Goal: Book appointment/travel/reservation

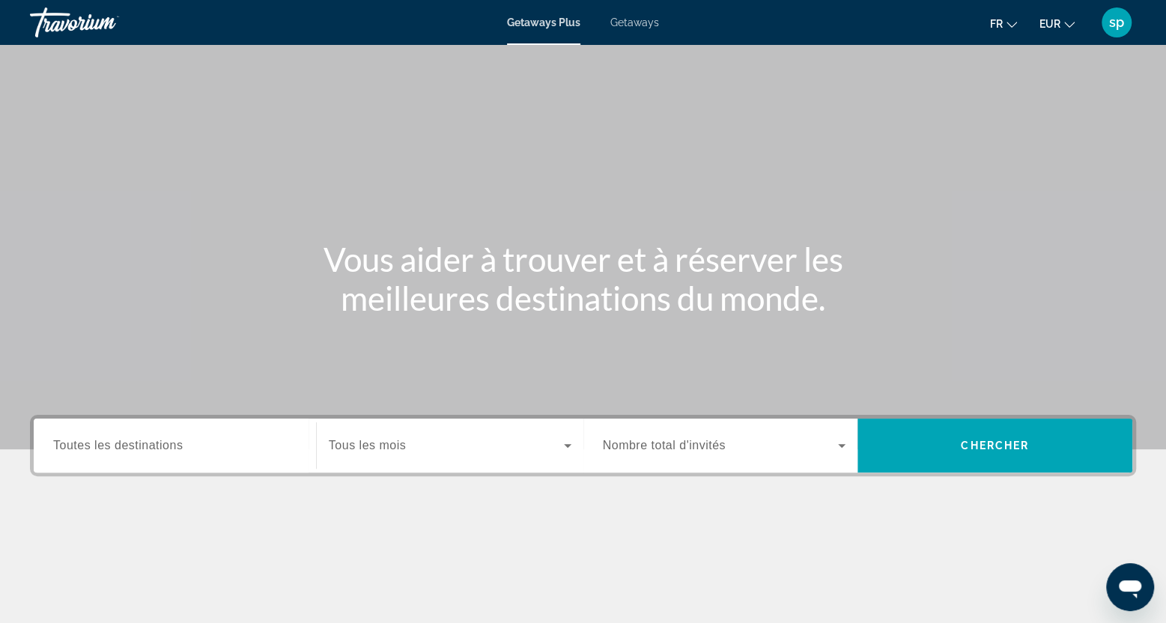
click at [644, 26] on span "Getaways" at bounding box center [634, 22] width 49 height 12
click at [193, 452] on input "Destination Toutes les destinations" at bounding box center [174, 446] width 243 height 18
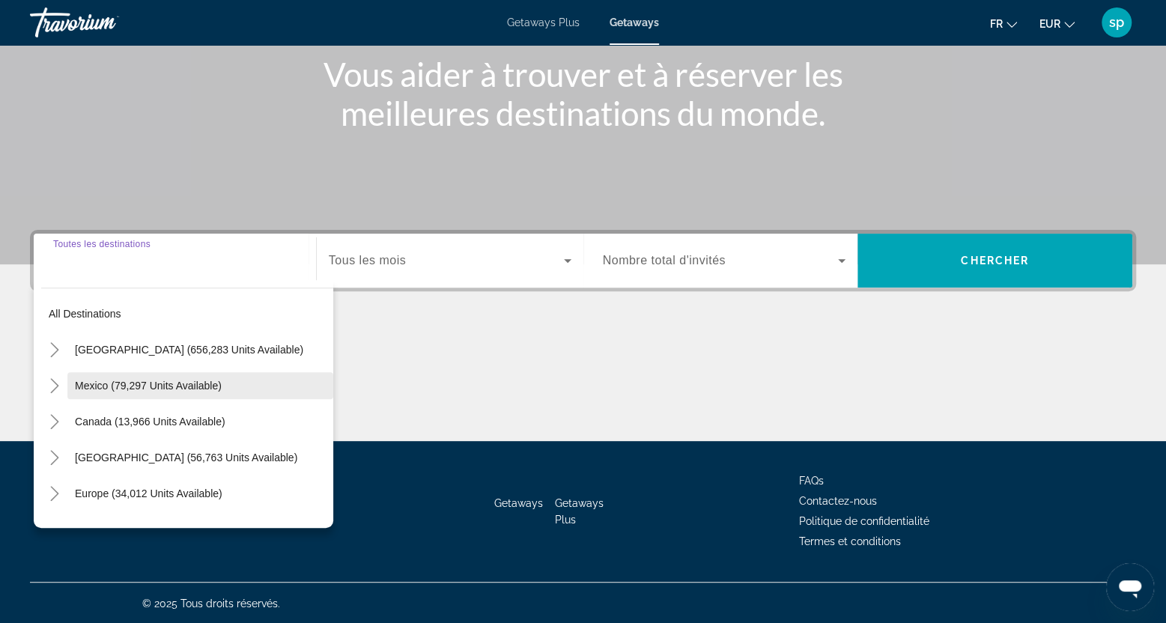
scroll to position [186, 0]
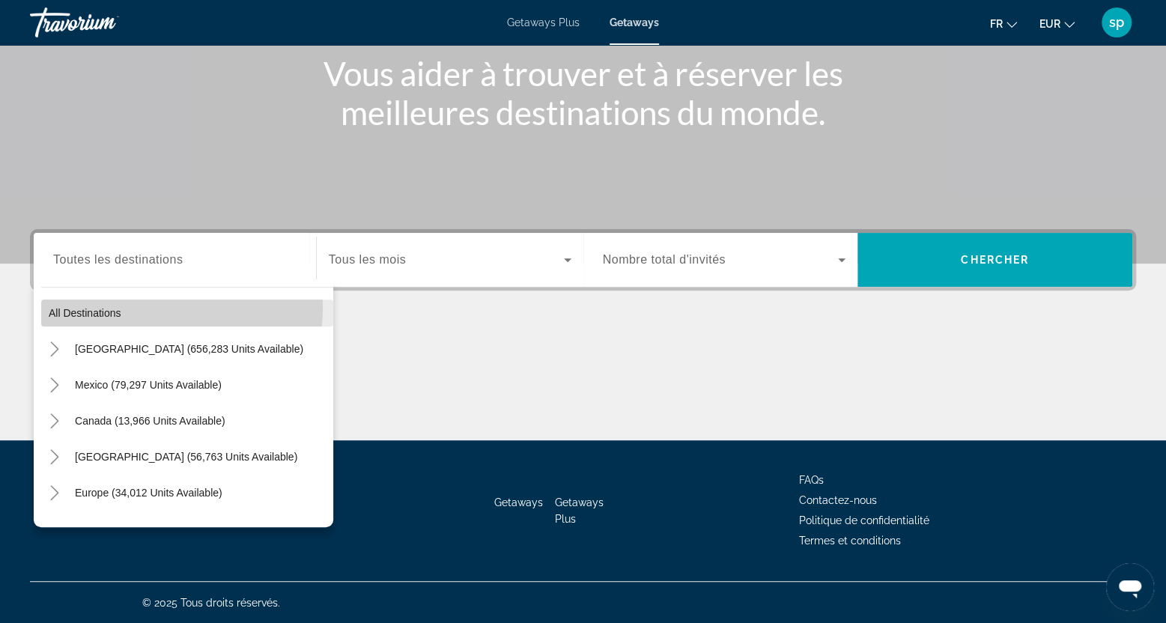
click at [148, 307] on span "Search widget" at bounding box center [187, 313] width 292 height 36
type input "**********"
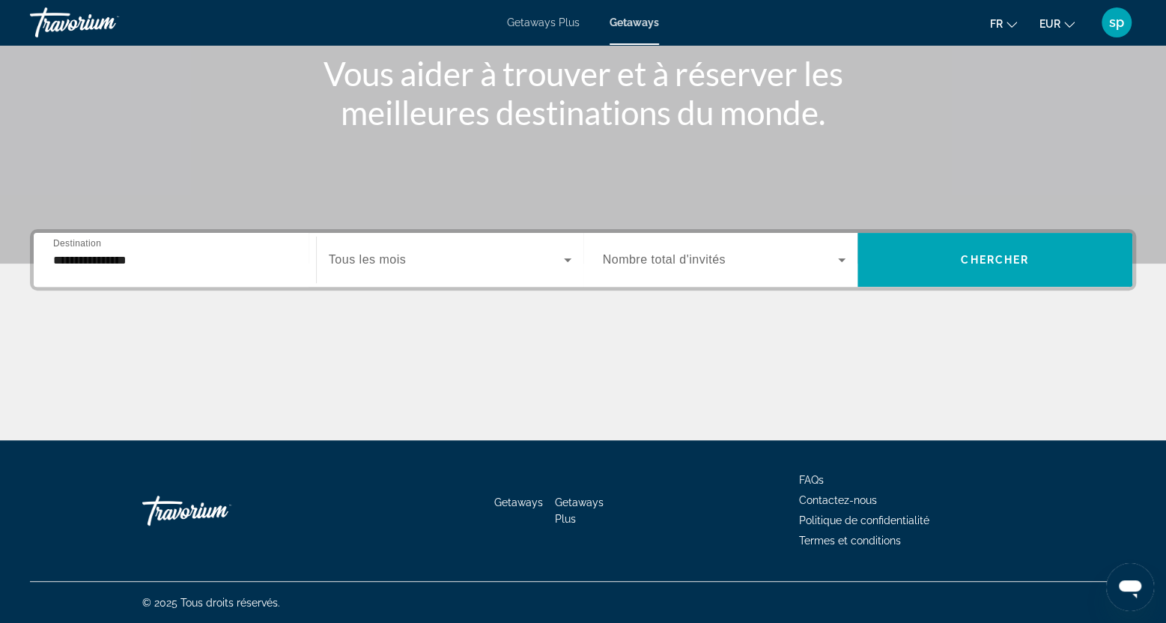
click at [383, 255] on span "Tous les mois" at bounding box center [367, 259] width 77 height 13
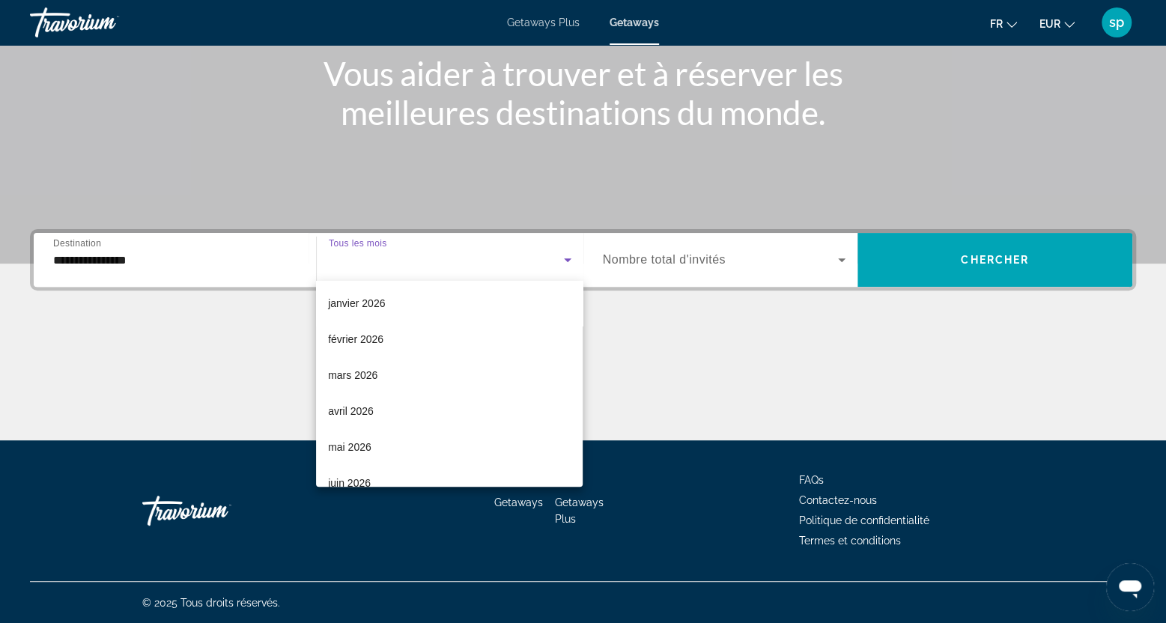
scroll to position [150, 0]
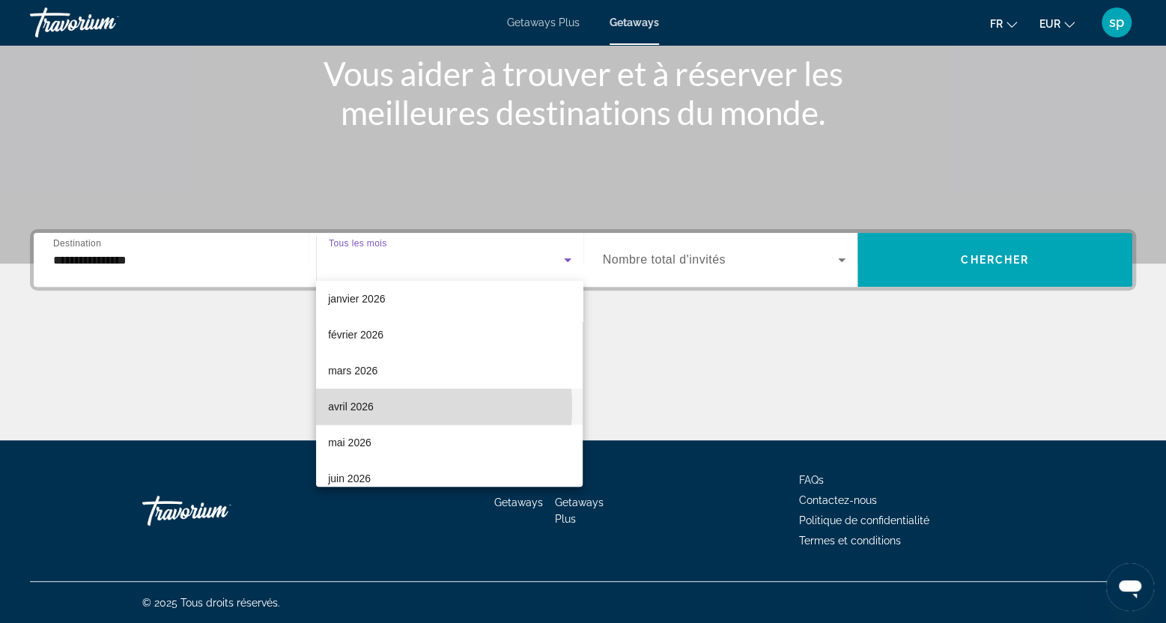
click at [365, 407] on span "avril 2026" at bounding box center [351, 407] width 46 height 18
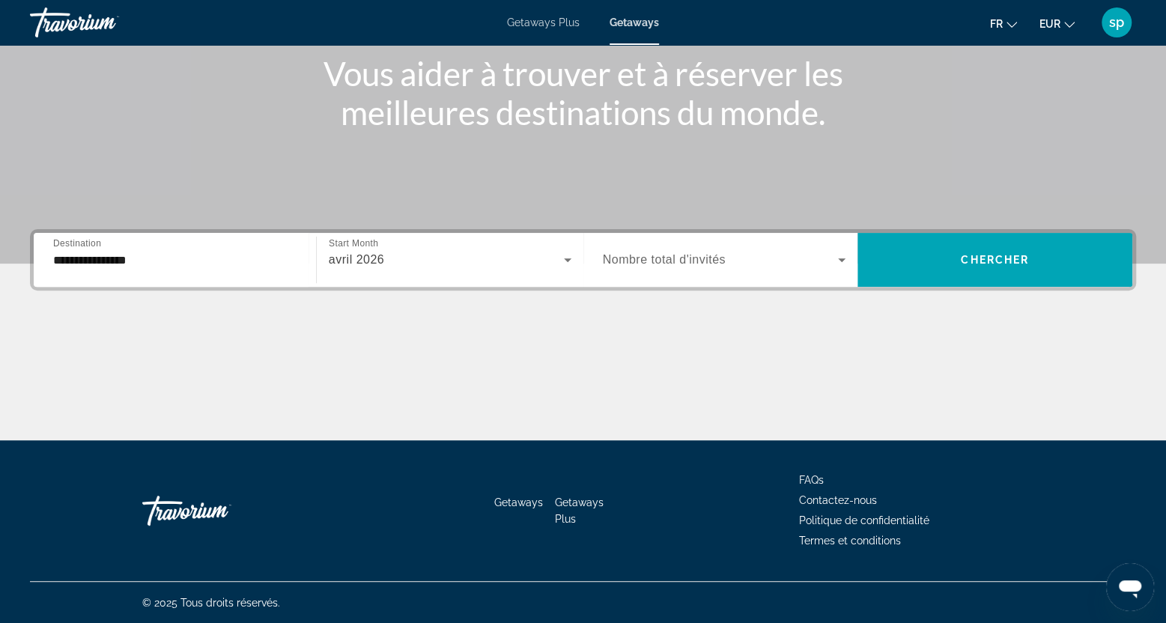
click at [660, 270] on div "Search widget" at bounding box center [724, 260] width 243 height 42
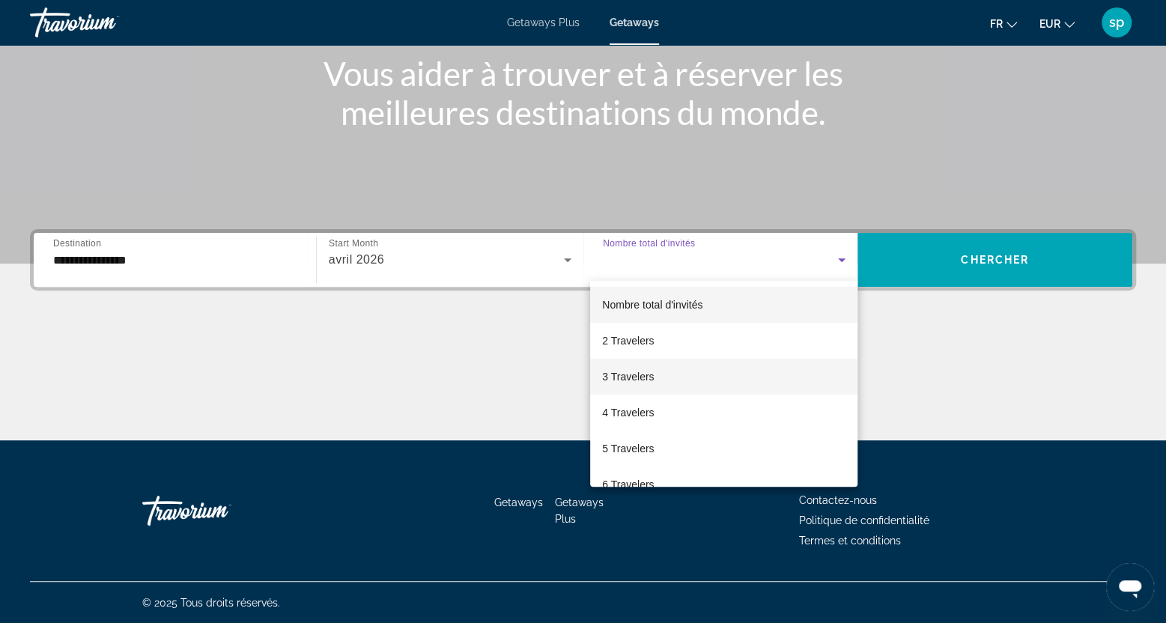
click at [633, 375] on span "3 Travelers" at bounding box center [628, 377] width 52 height 18
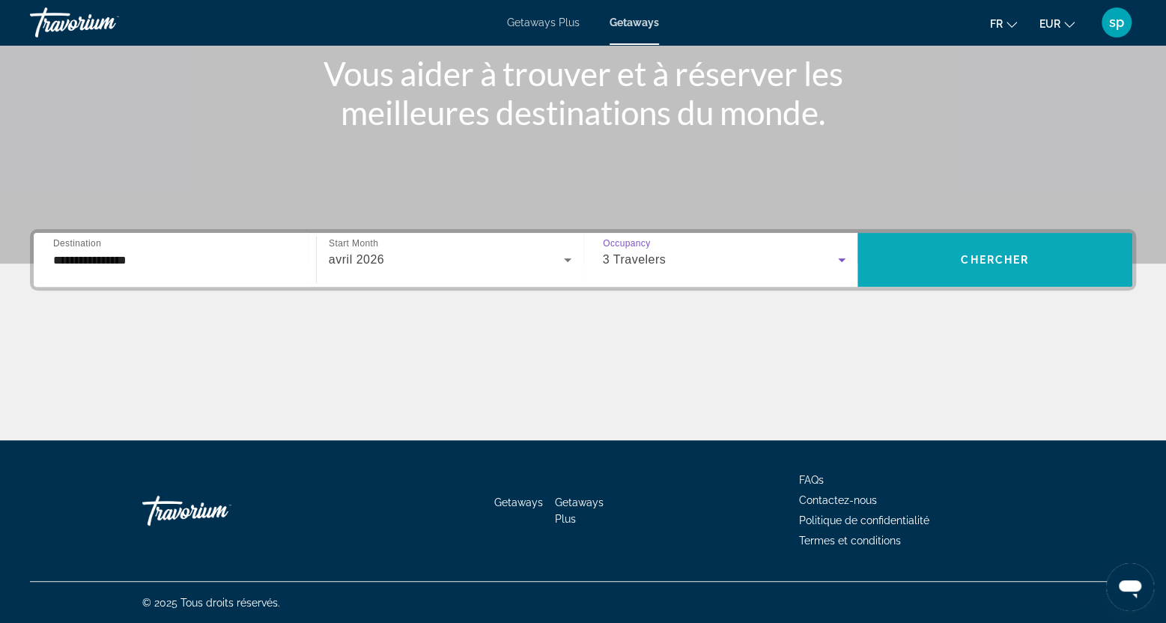
click at [963, 268] on span "Search widget" at bounding box center [994, 260] width 275 height 36
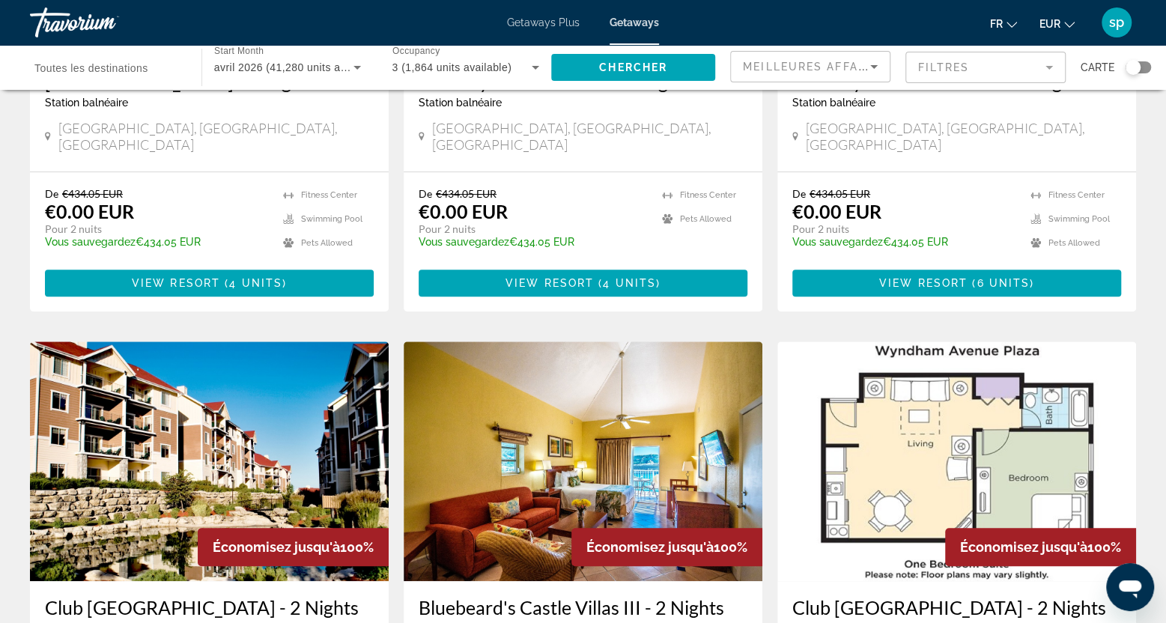
scroll to position [300, 0]
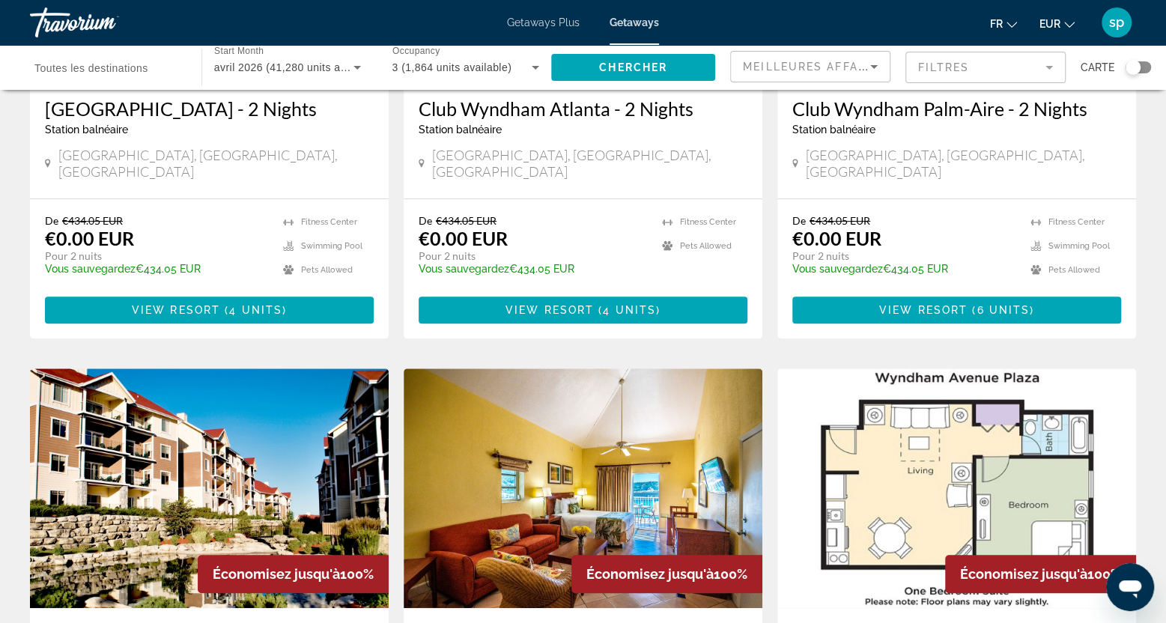
click at [930, 67] on mat-form-field "Filtres" at bounding box center [985, 67] width 160 height 31
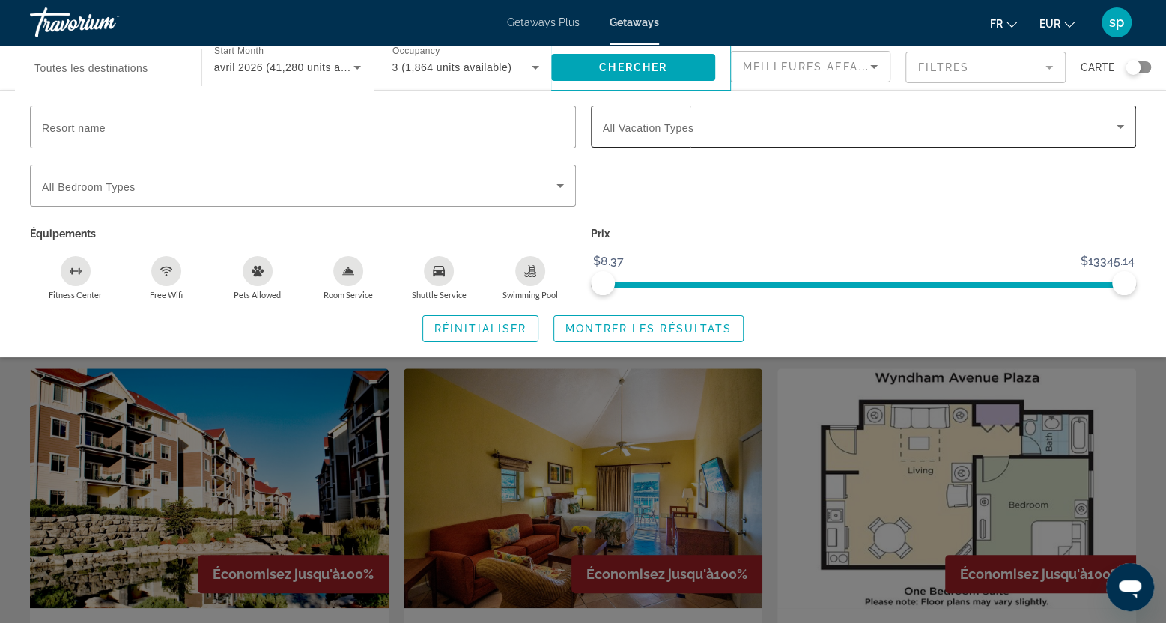
click at [690, 136] on div "Search widget" at bounding box center [864, 127] width 522 height 42
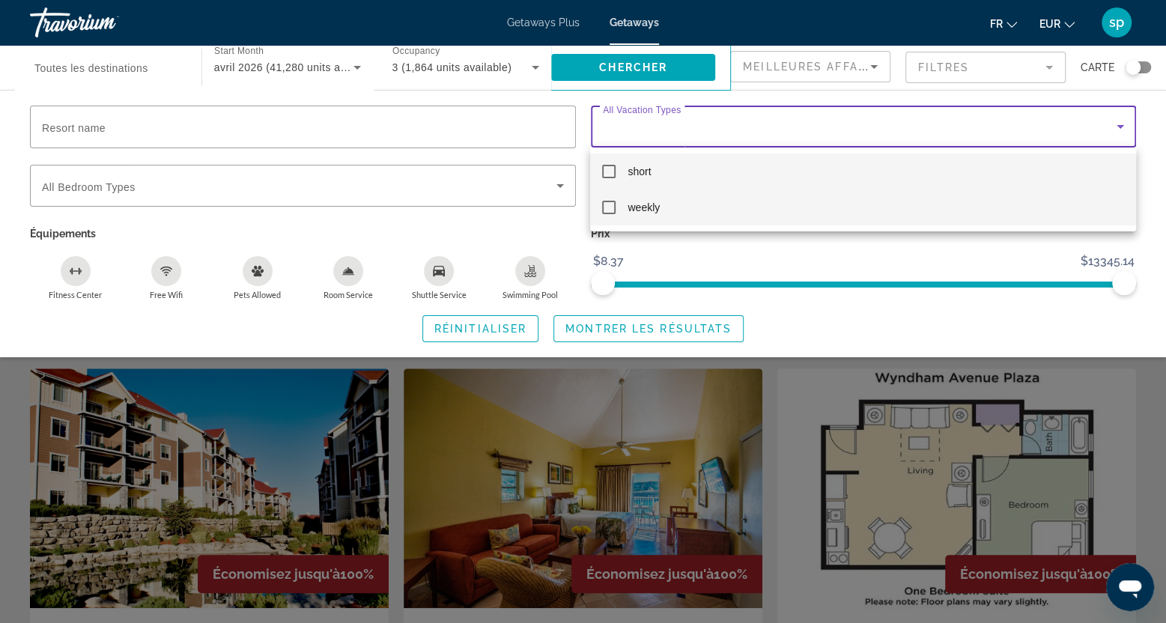
click at [660, 202] on mat-option "weekly" at bounding box center [862, 207] width 545 height 36
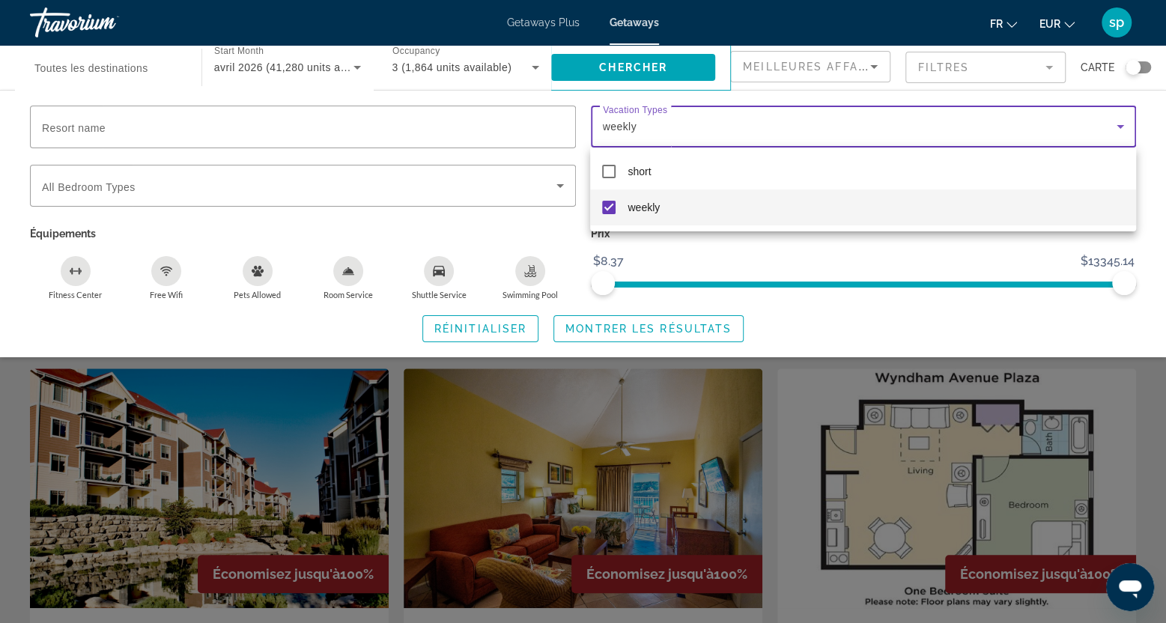
click at [616, 331] on div at bounding box center [583, 311] width 1166 height 623
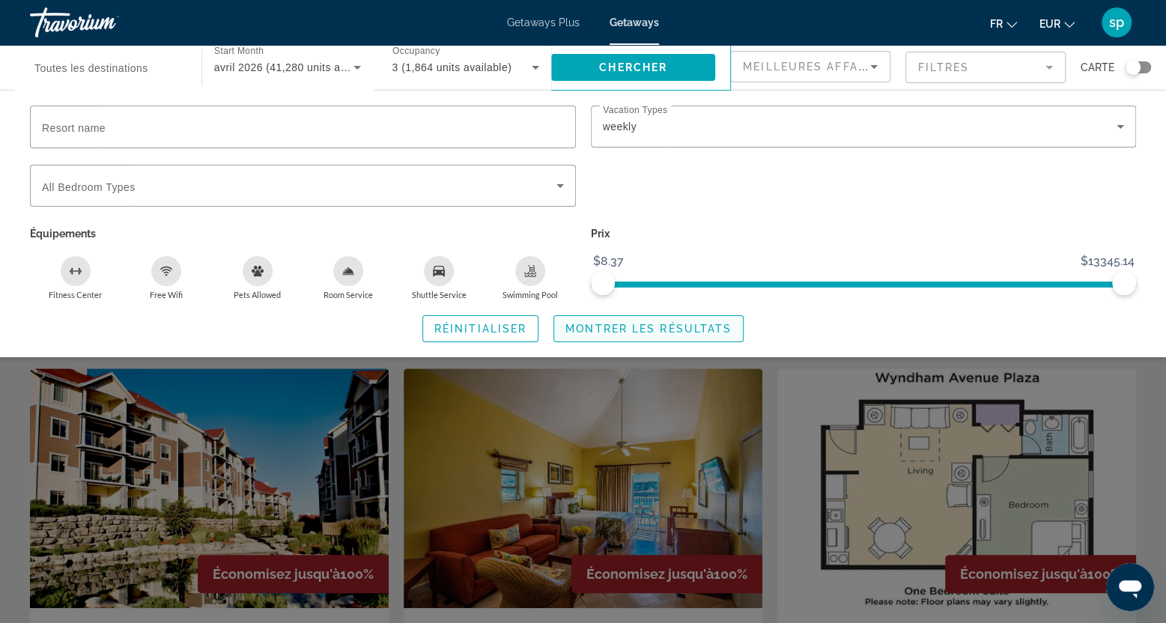
click at [666, 327] on span "Montrer les résultats" at bounding box center [648, 329] width 166 height 12
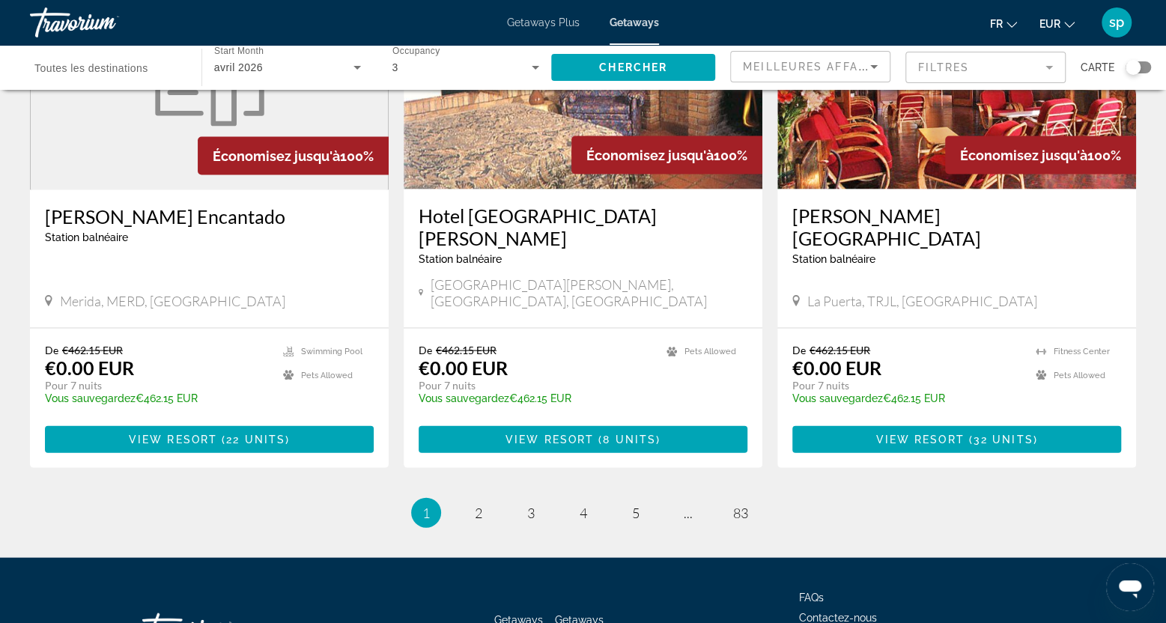
scroll to position [1799, 0]
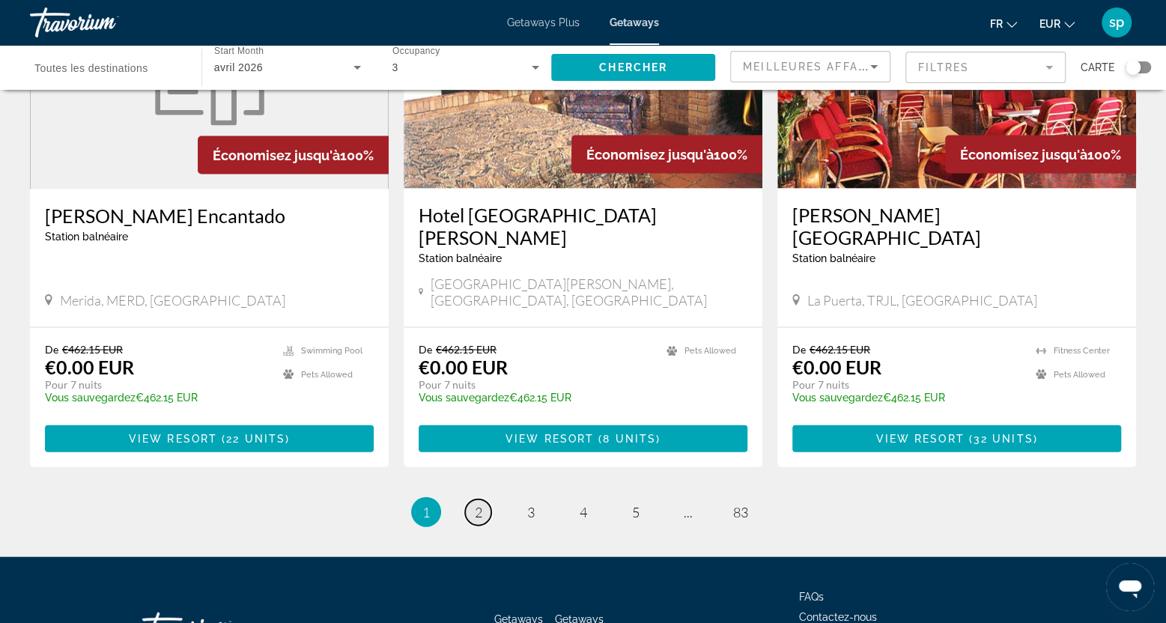
click at [479, 504] on span "2" at bounding box center [478, 512] width 7 height 16
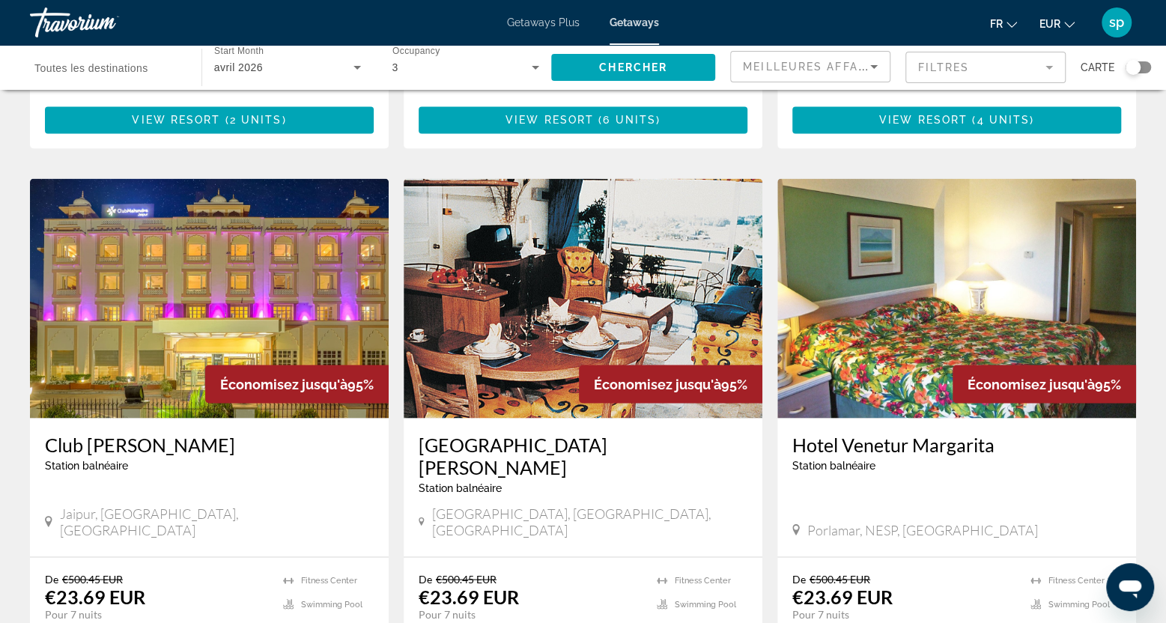
scroll to position [1798, 0]
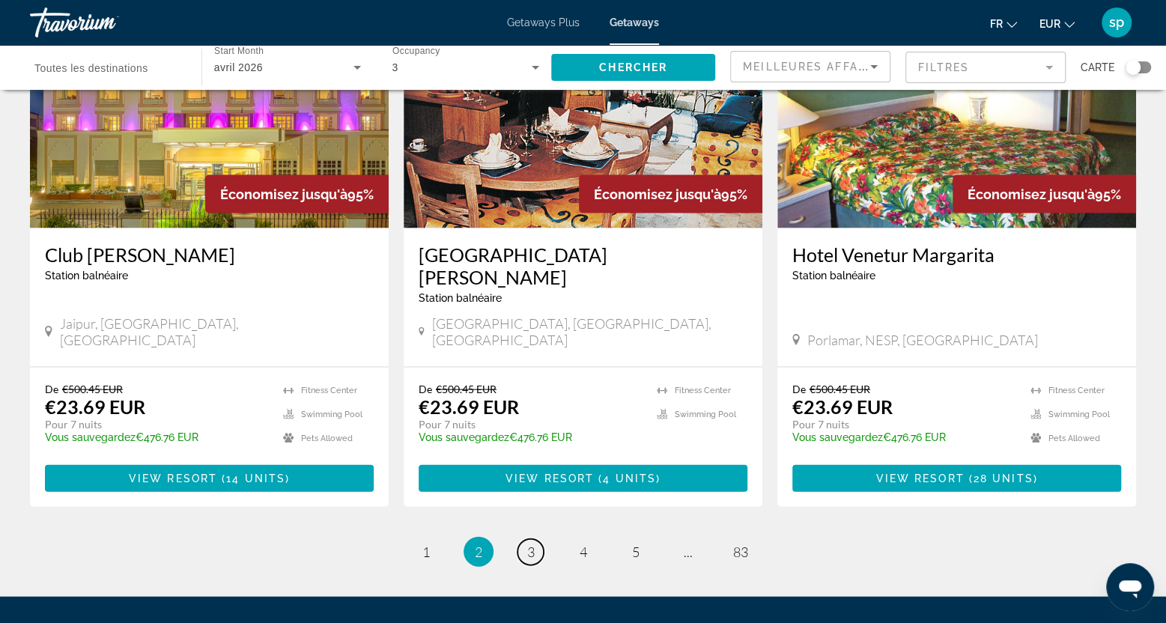
click at [537, 539] on link "page 3" at bounding box center [530, 552] width 26 height 26
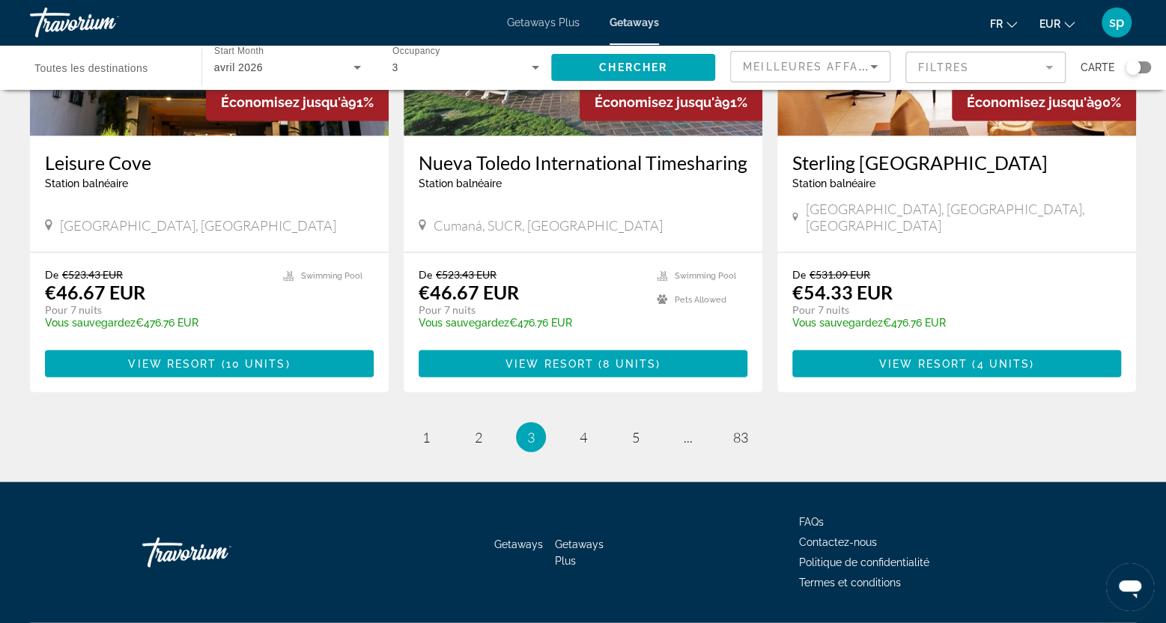
scroll to position [1820, 0]
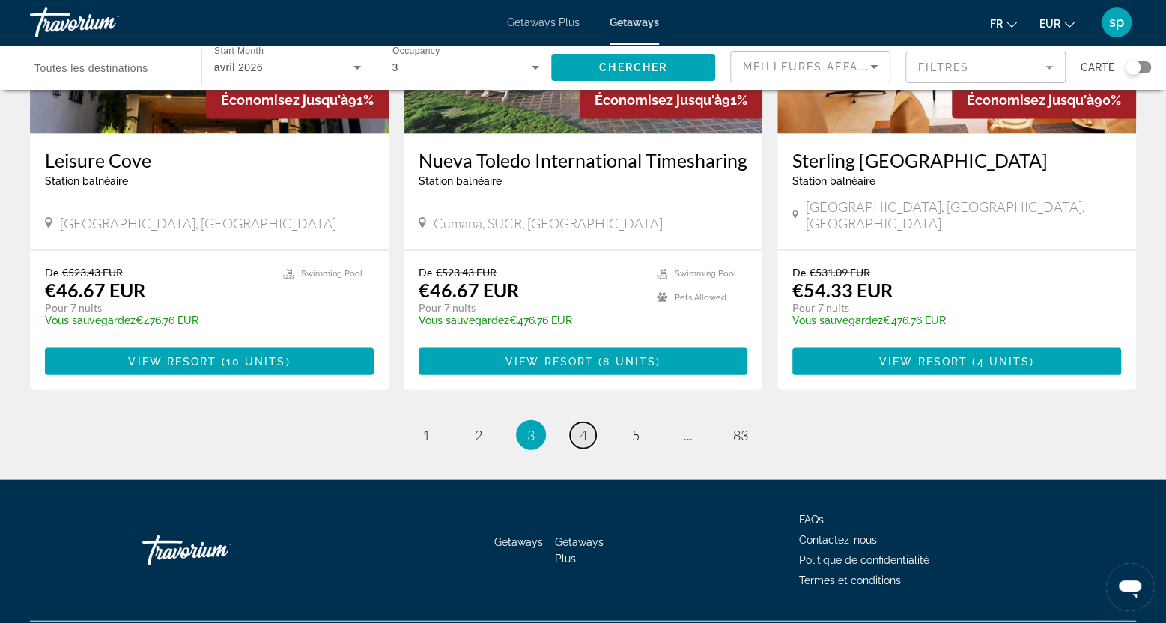
click at [580, 427] on span "4" at bounding box center [583, 435] width 7 height 16
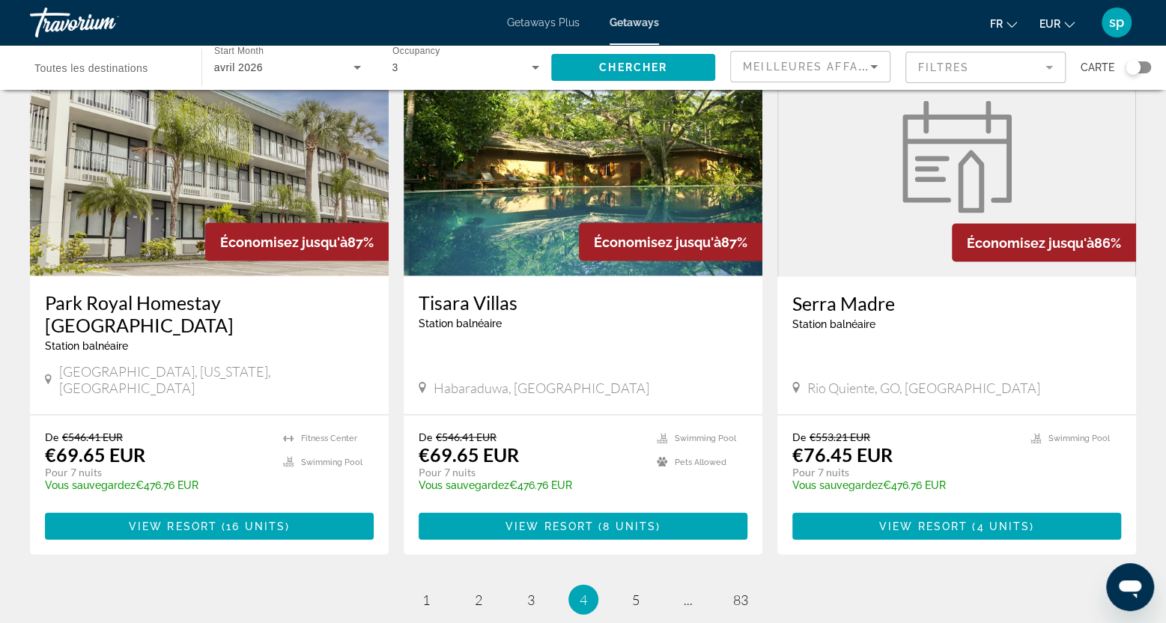
scroll to position [1797, 0]
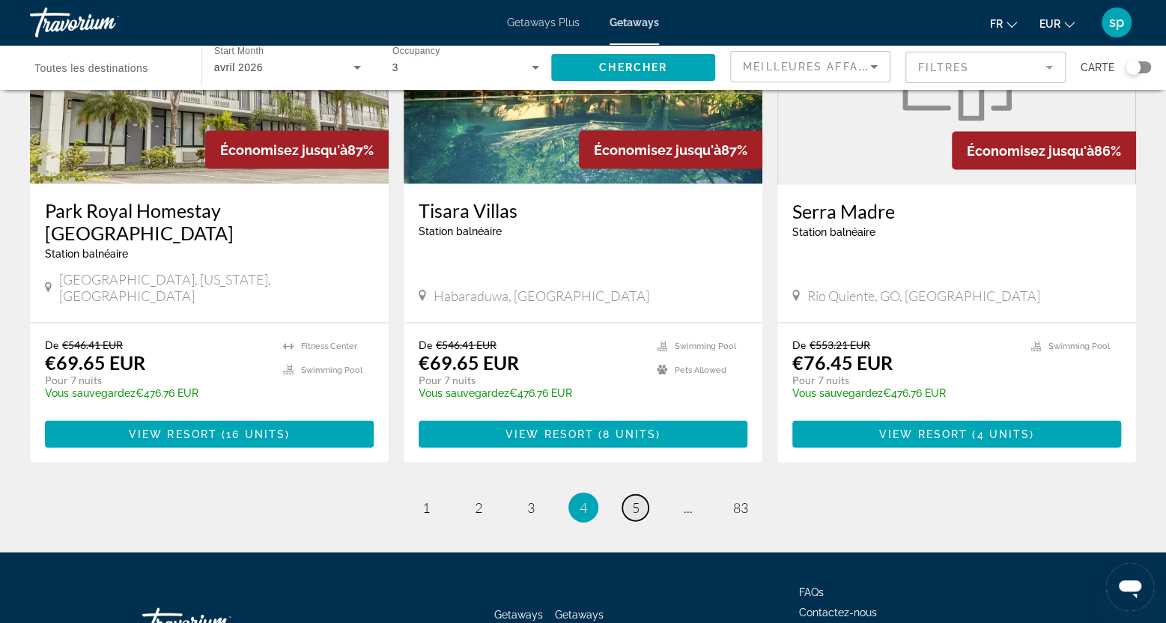
click at [632, 499] on span "5" at bounding box center [635, 507] width 7 height 16
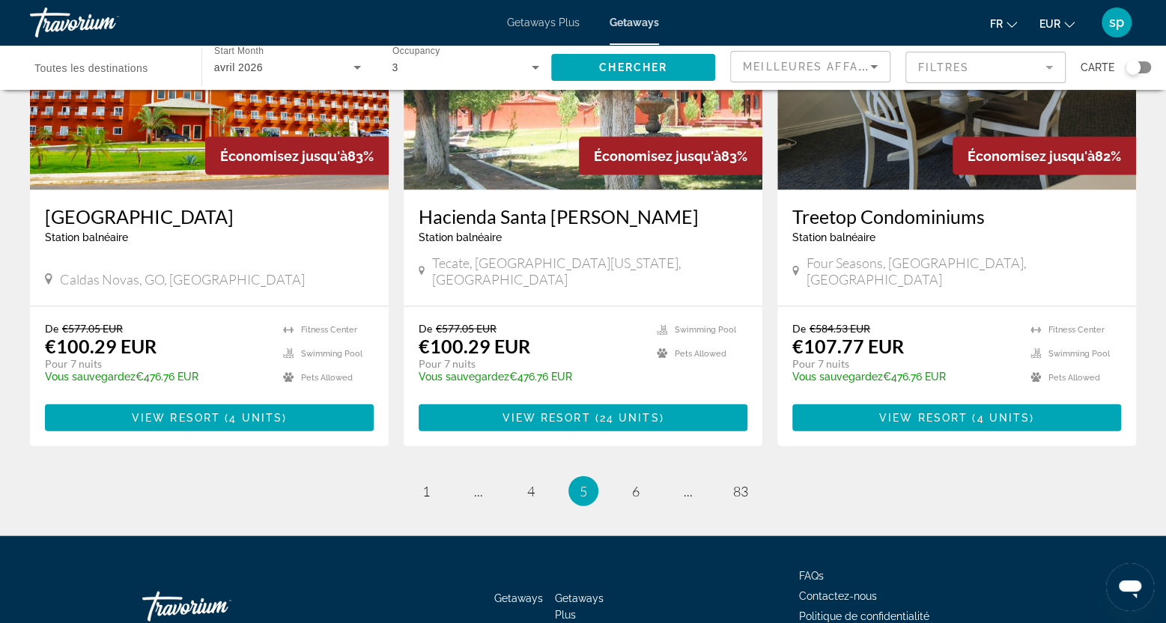
scroll to position [1798, 0]
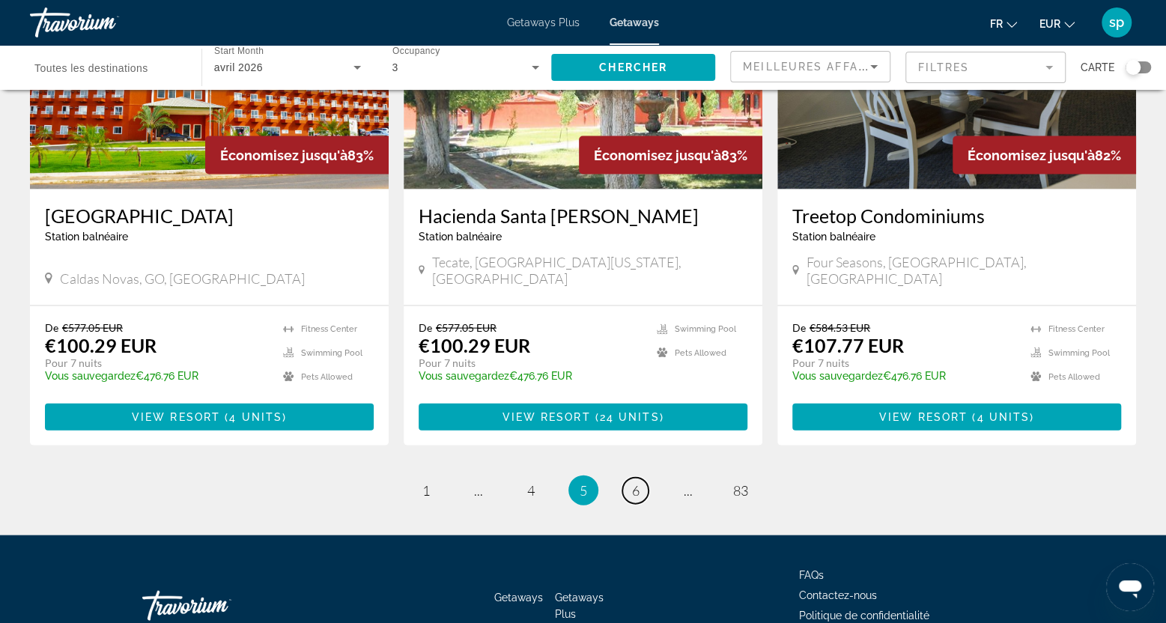
click at [632, 482] on span "6" at bounding box center [635, 490] width 7 height 16
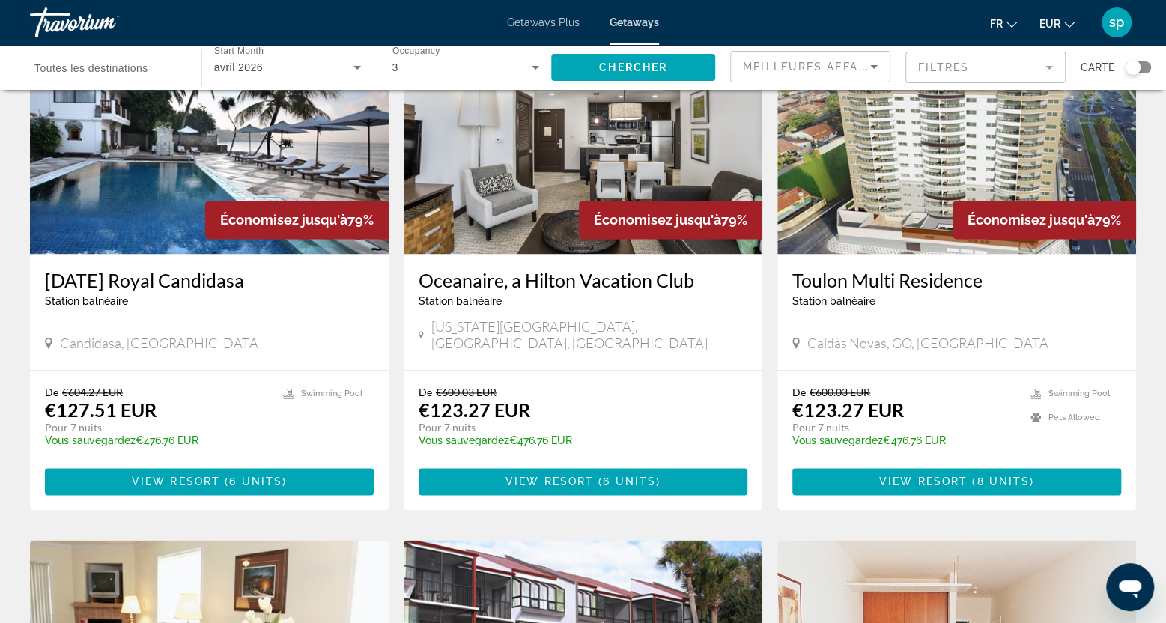
scroll to position [899, 0]
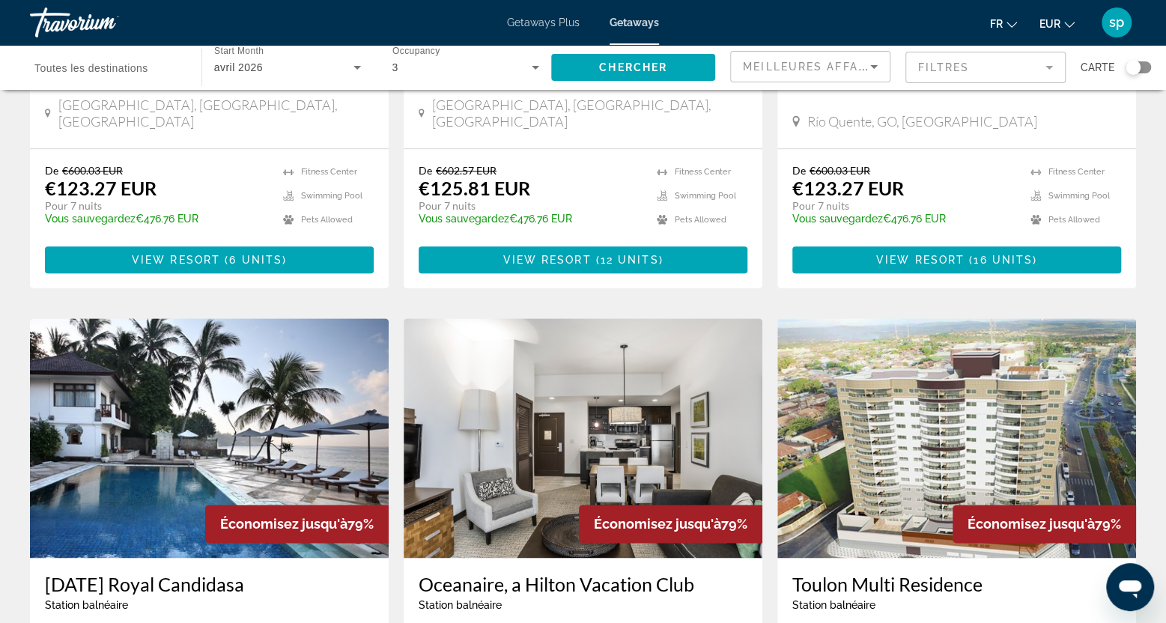
click at [109, 66] on span "Toutes les destinations" at bounding box center [91, 68] width 114 height 12
click at [109, 66] on input "Destination Toutes les destinations" at bounding box center [108, 68] width 148 height 18
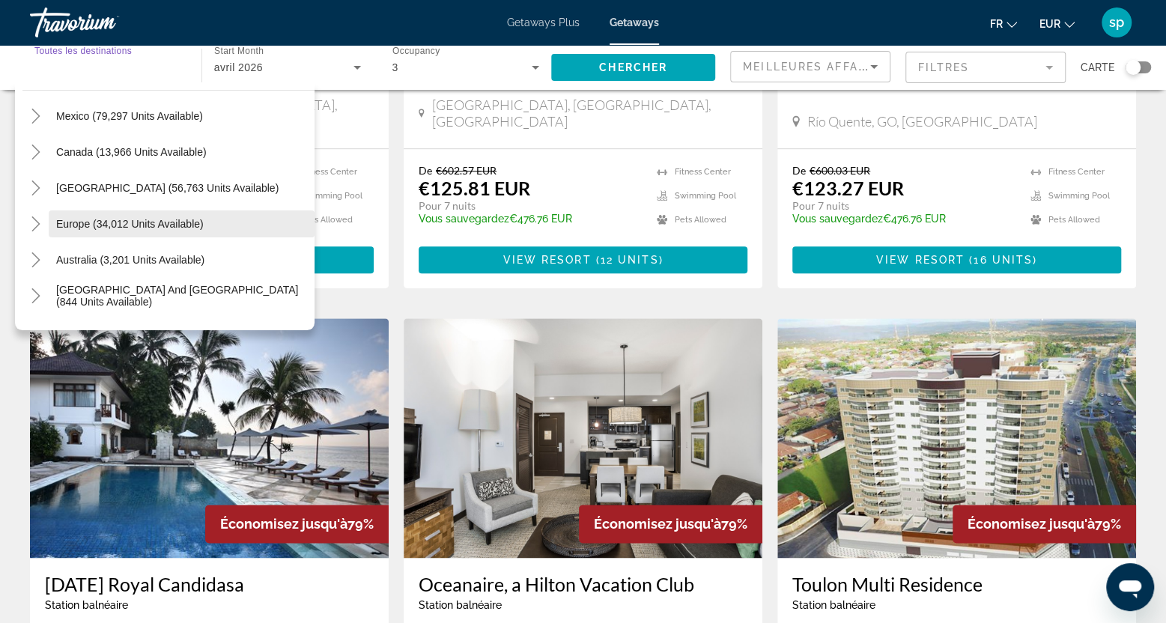
scroll to position [75, 0]
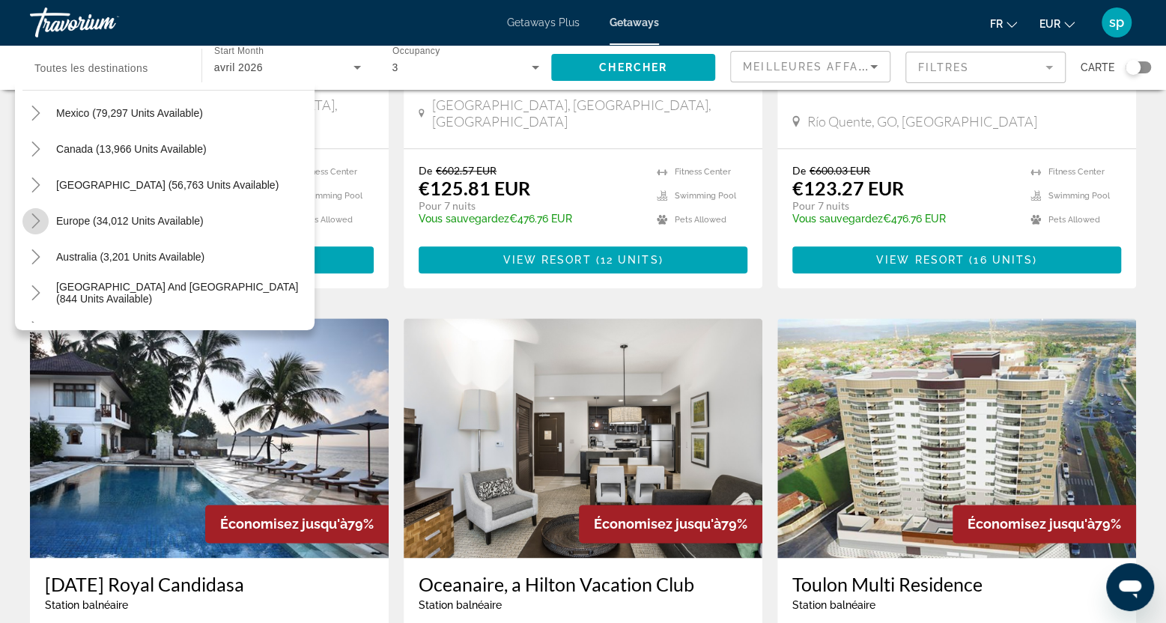
click at [40, 222] on icon "Toggle Europe (34,012 units available)" at bounding box center [35, 220] width 15 height 15
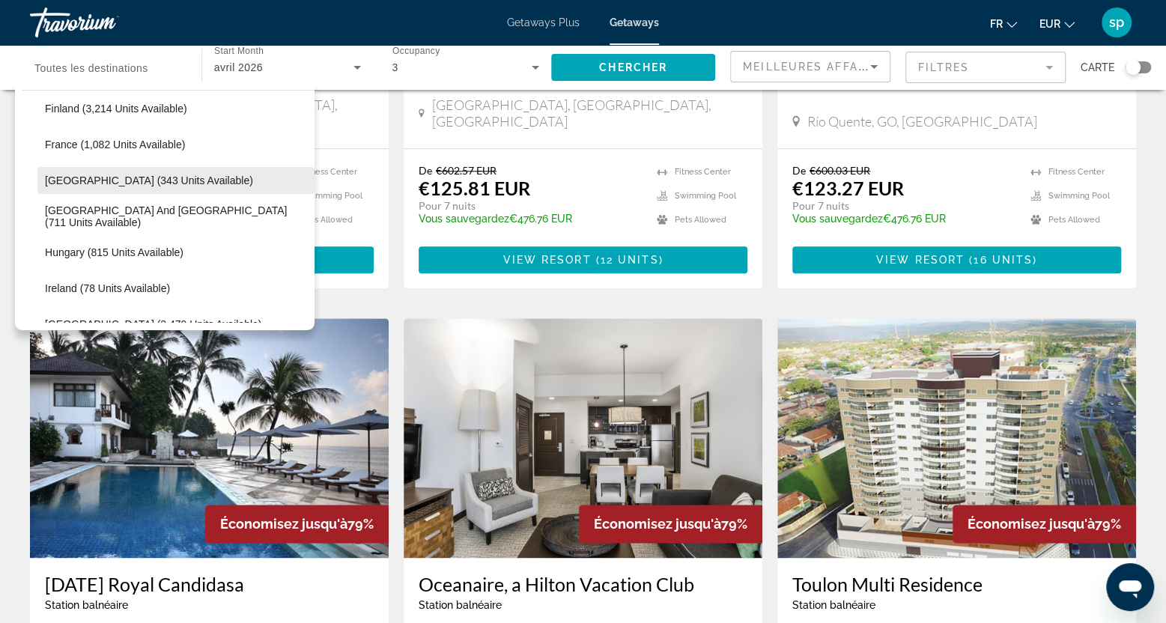
scroll to position [412, 0]
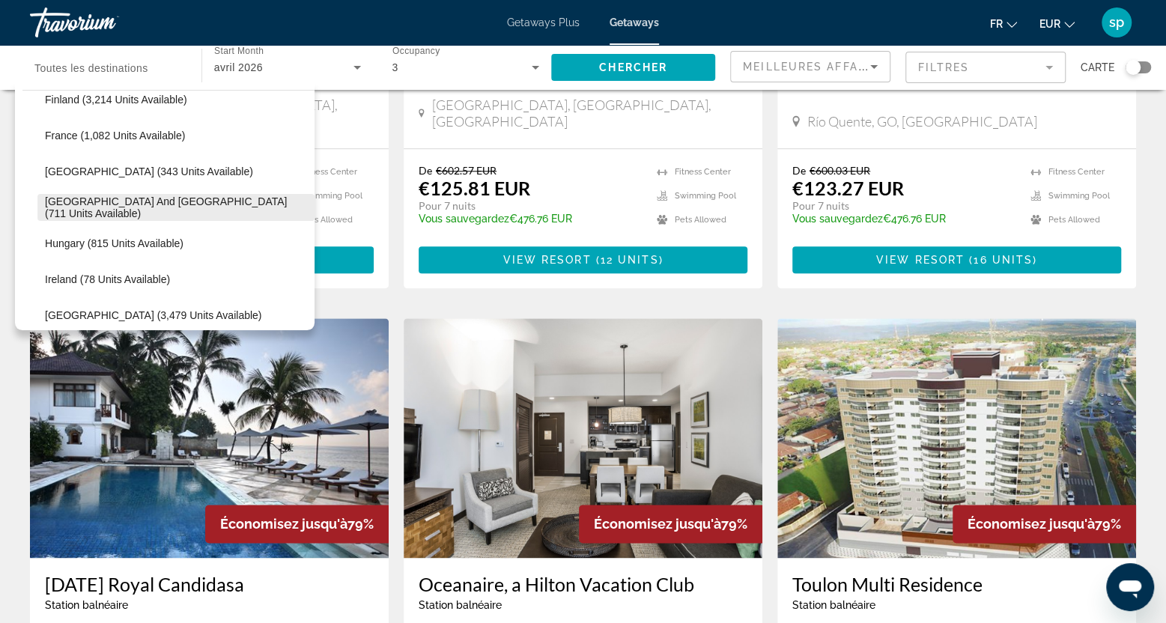
click at [106, 208] on span "[GEOGRAPHIC_DATA] and [GEOGRAPHIC_DATA] (711 units available)" at bounding box center [176, 207] width 262 height 24
type input "**********"
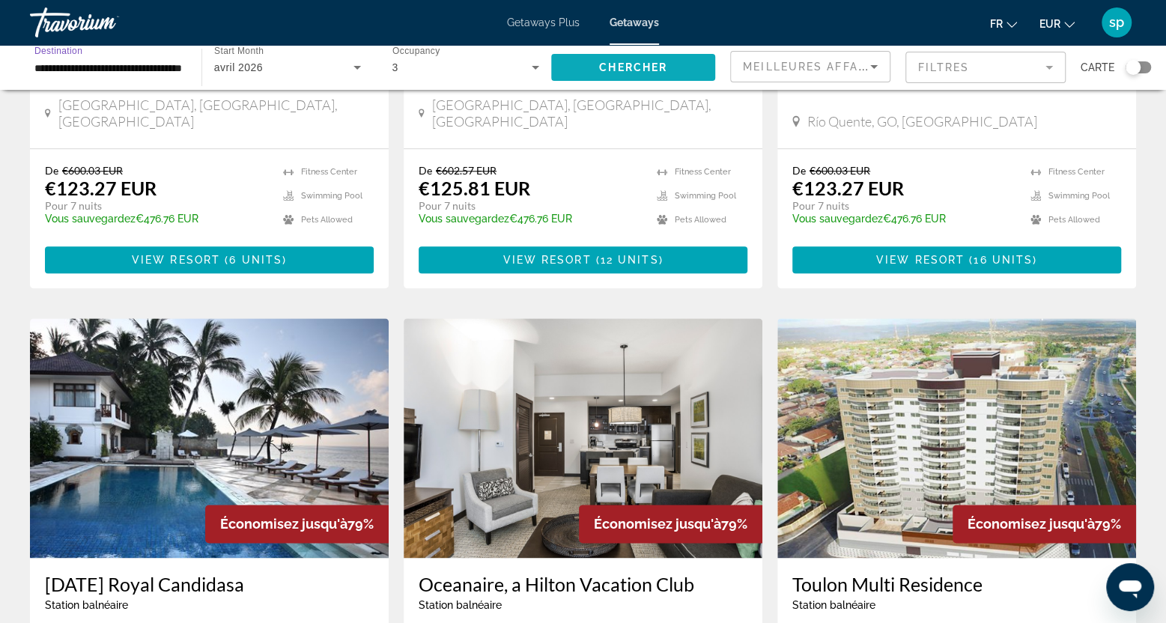
click at [624, 65] on span "Chercher" at bounding box center [633, 67] width 68 height 12
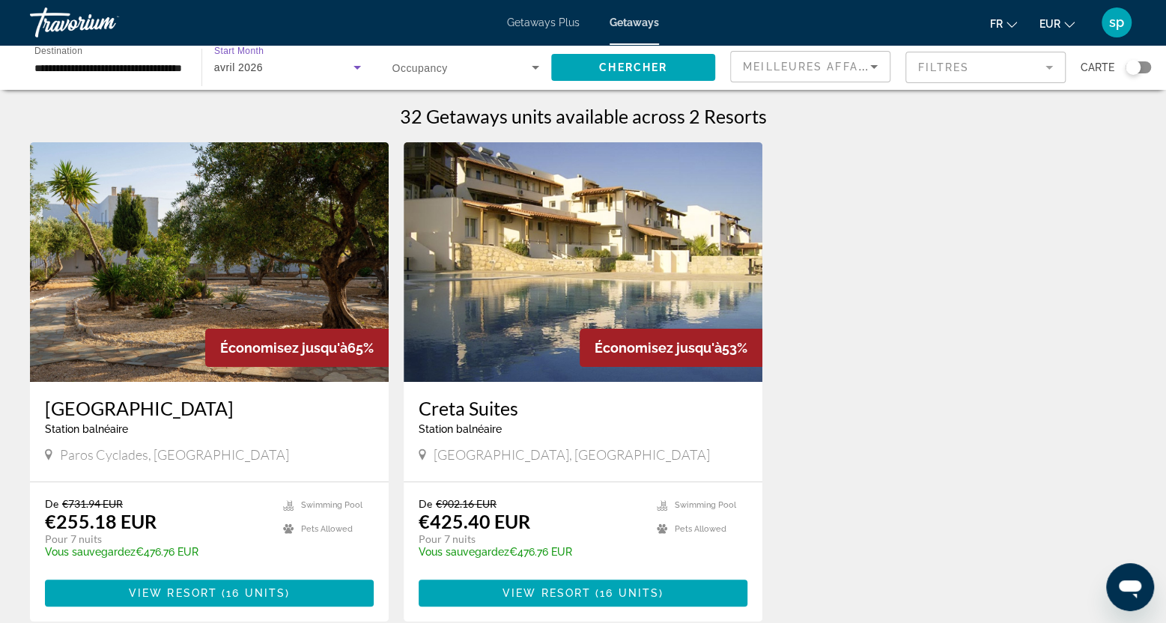
click at [284, 68] on div "avril 2026" at bounding box center [283, 67] width 139 height 18
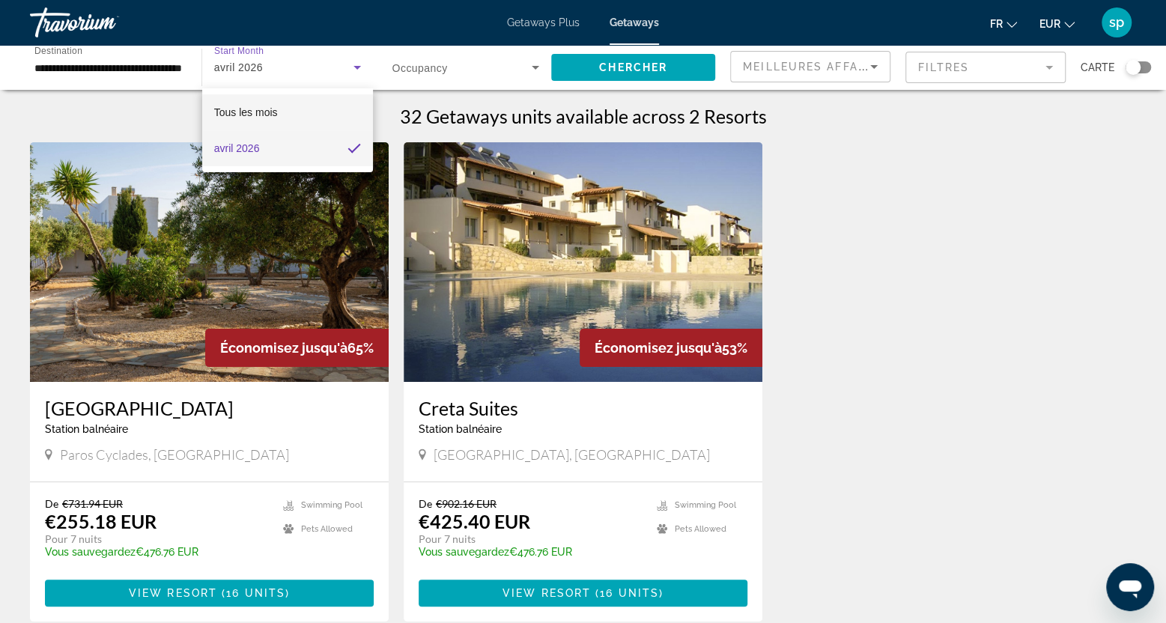
click at [256, 115] on span "Tous les mois" at bounding box center [246, 112] width 64 height 12
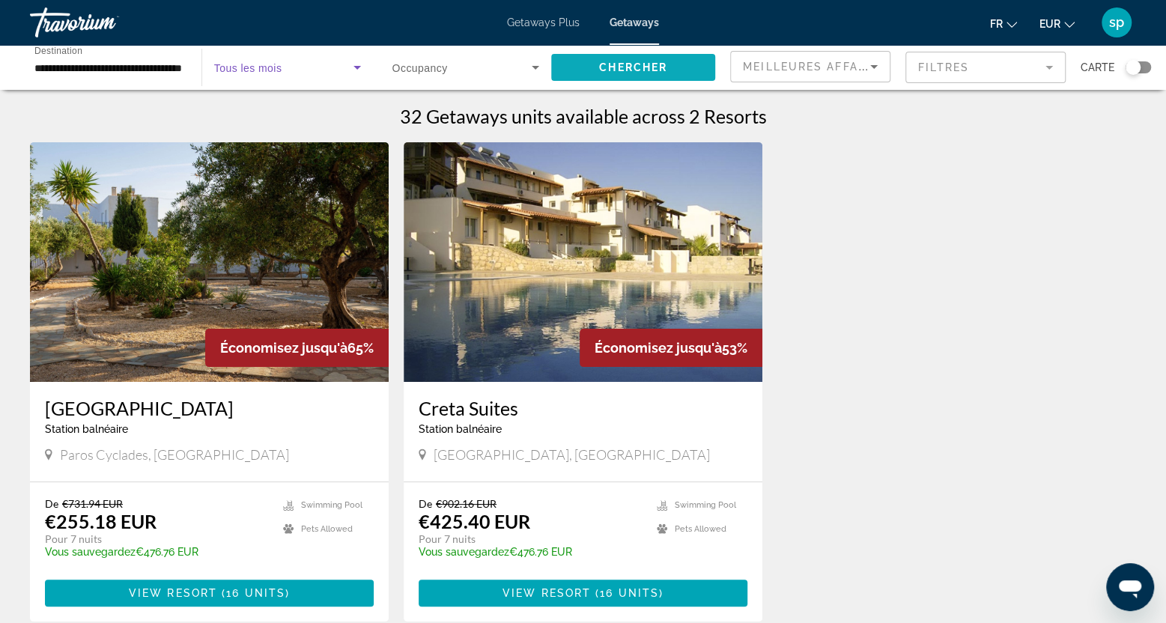
click at [601, 73] on span "Chercher" at bounding box center [633, 67] width 68 height 12
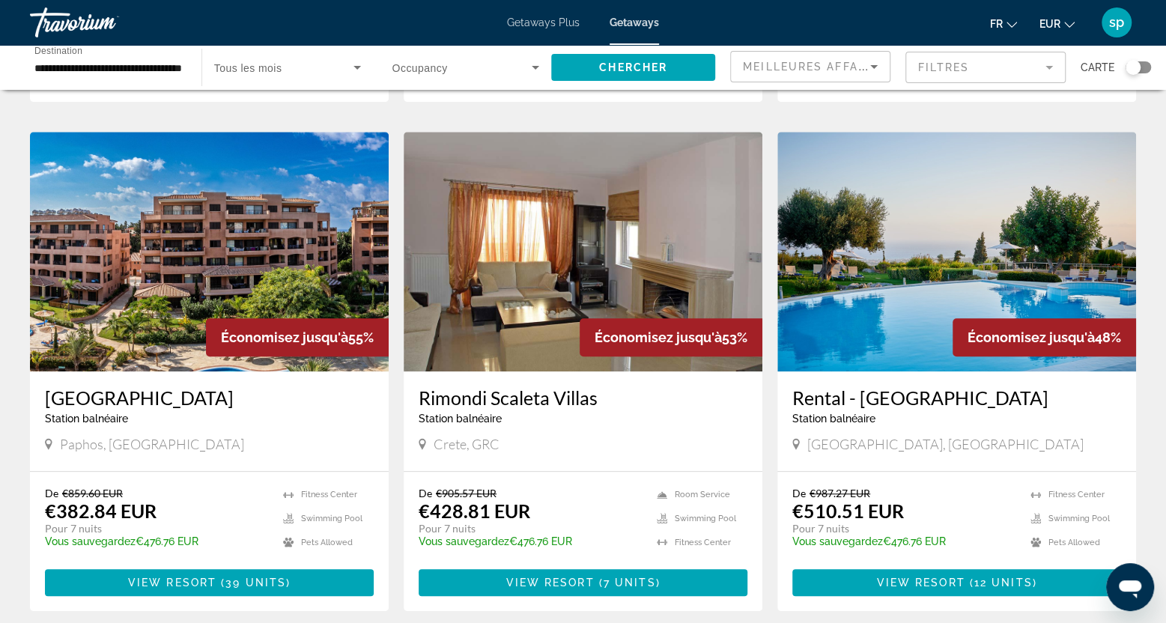
scroll to position [524, 0]
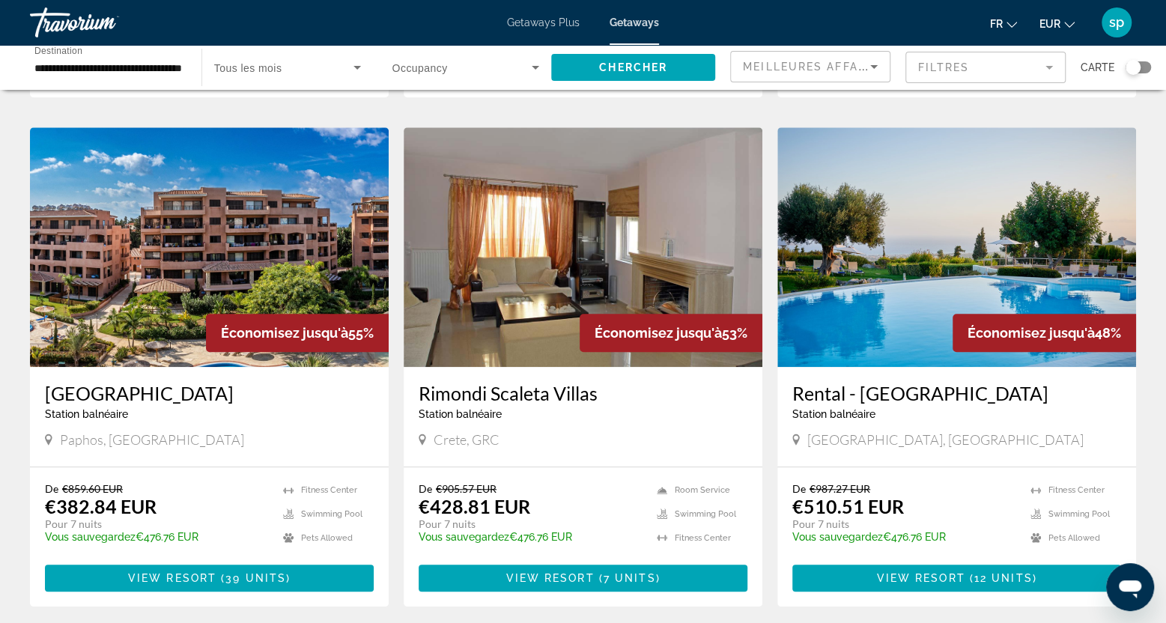
click at [252, 248] on img "Main content" at bounding box center [209, 247] width 359 height 240
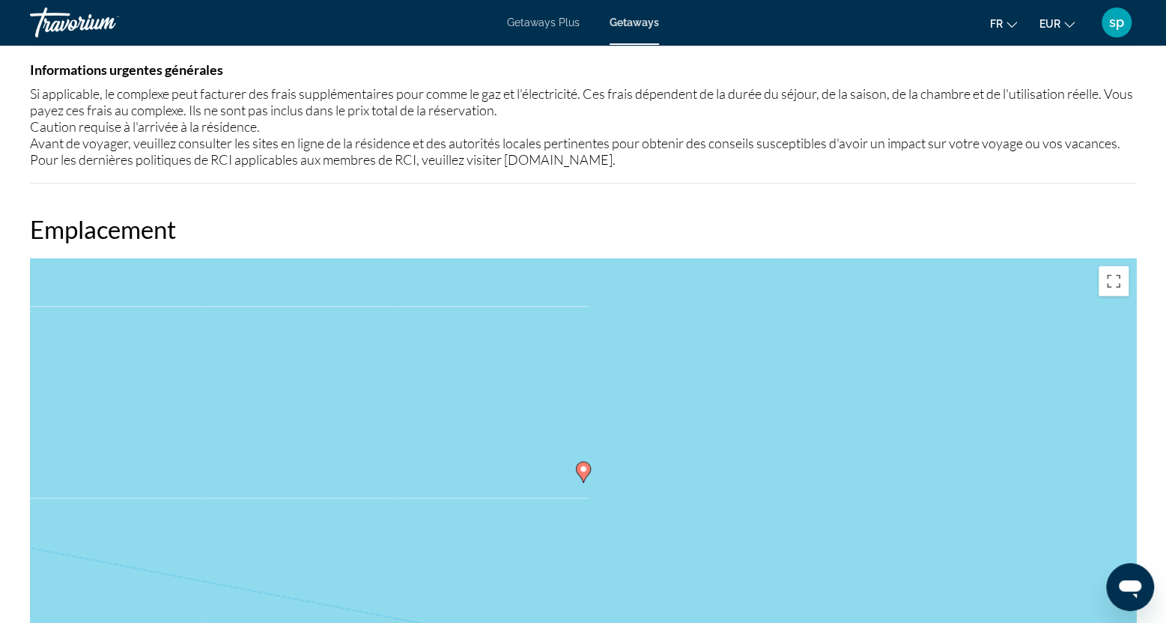
scroll to position [1647, 0]
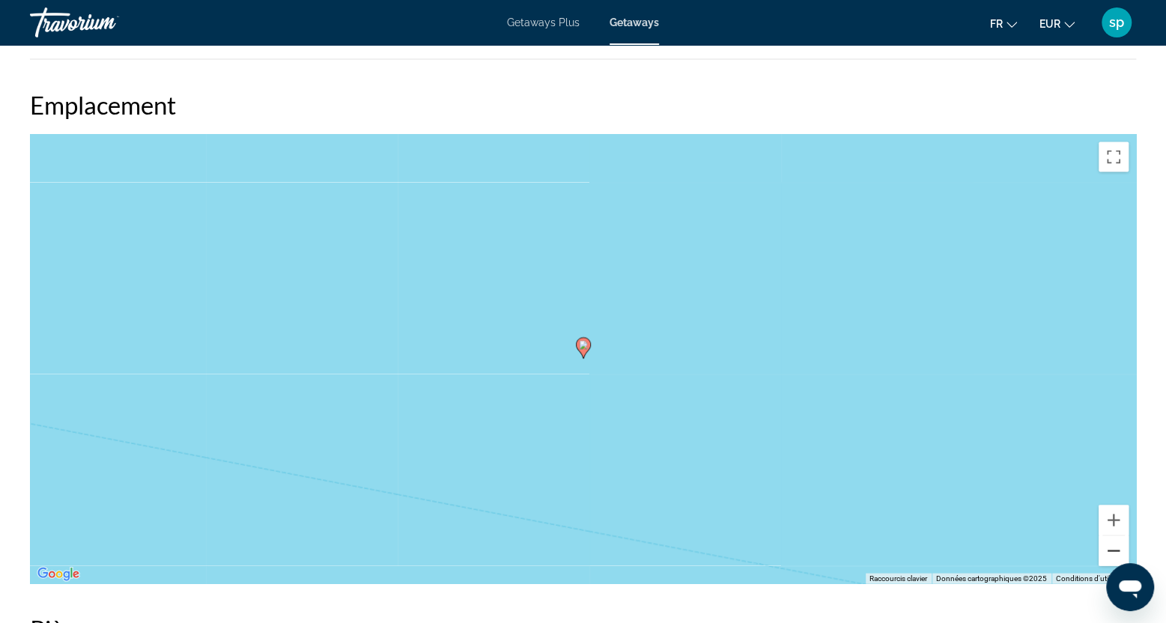
click at [1119, 549] on button "Zoom arrière" at bounding box center [1113, 550] width 30 height 30
click at [1118, 549] on button "Zoom arrière" at bounding box center [1113, 550] width 30 height 30
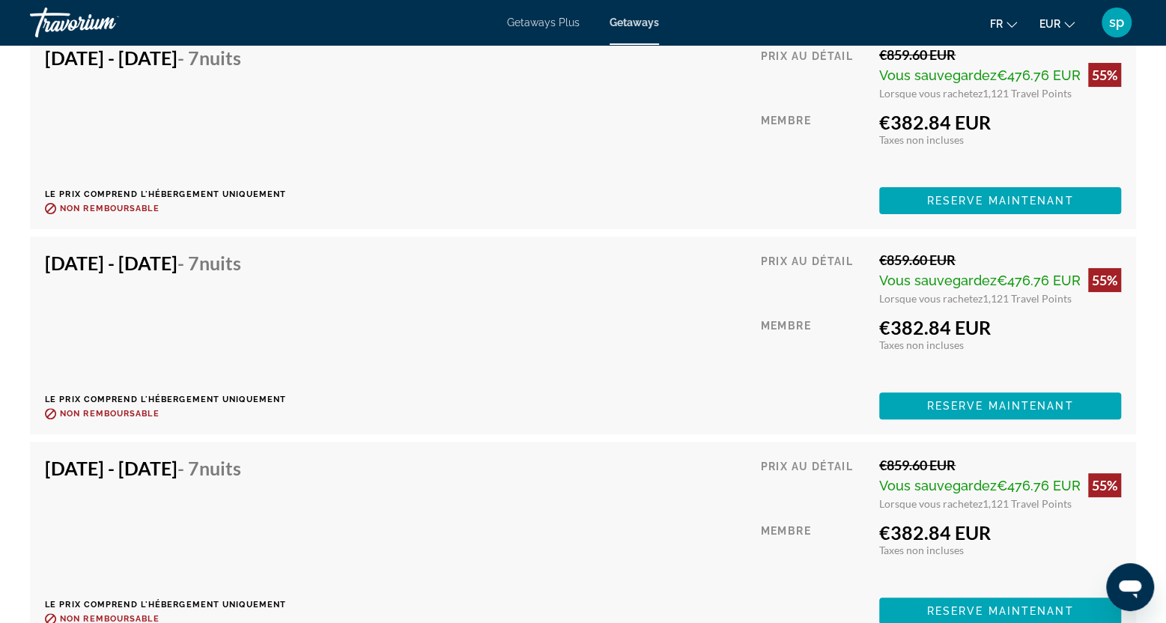
scroll to position [3594, 0]
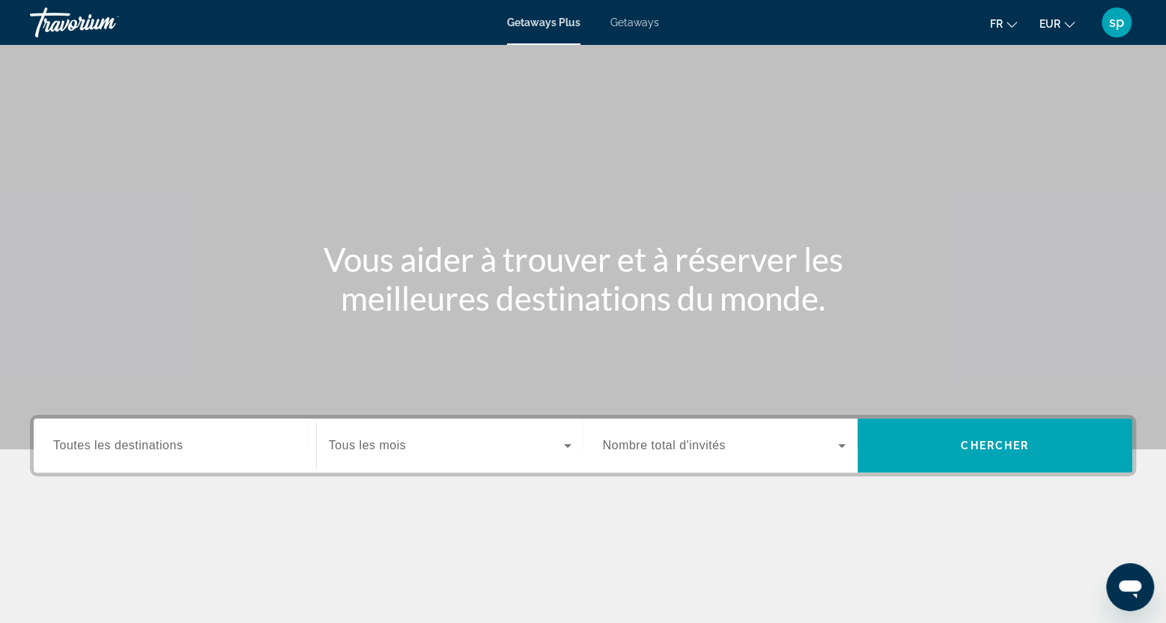
click at [133, 455] on div "Search widget" at bounding box center [174, 446] width 243 height 43
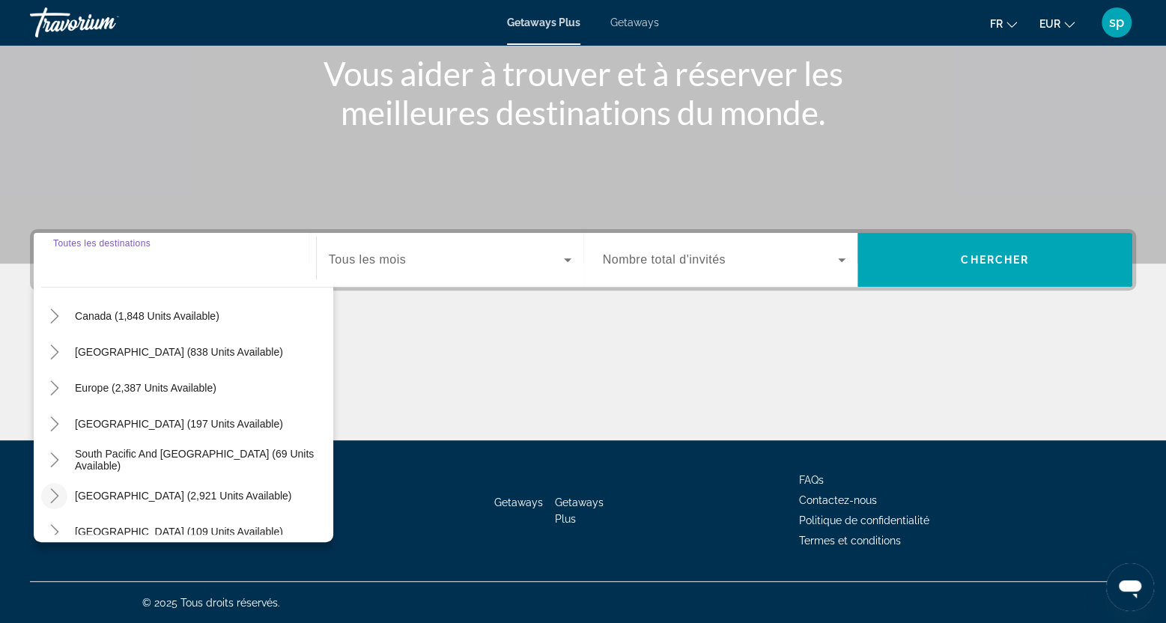
scroll to position [150, 0]
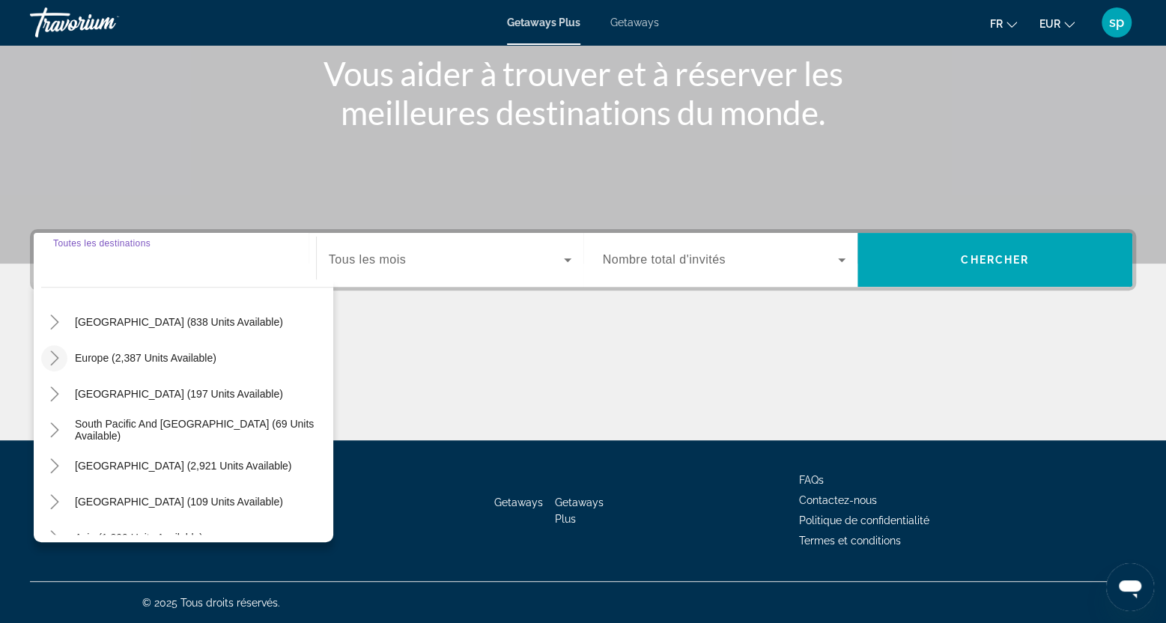
click at [51, 361] on icon "Toggle Europe (2,387 units available)" at bounding box center [54, 357] width 15 height 15
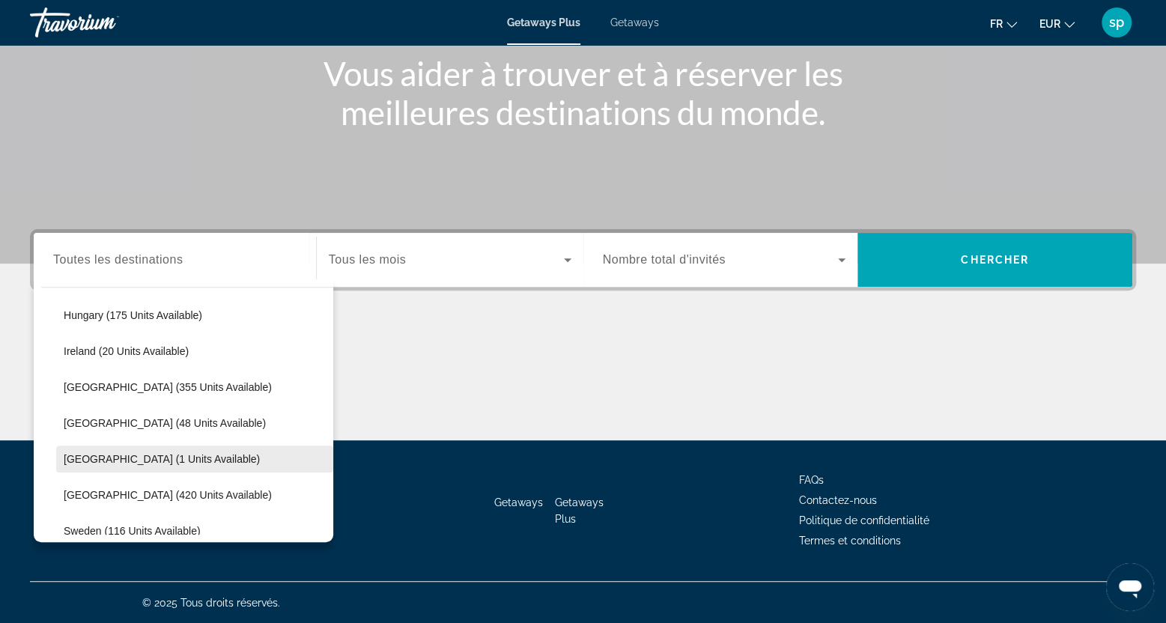
scroll to position [487, 0]
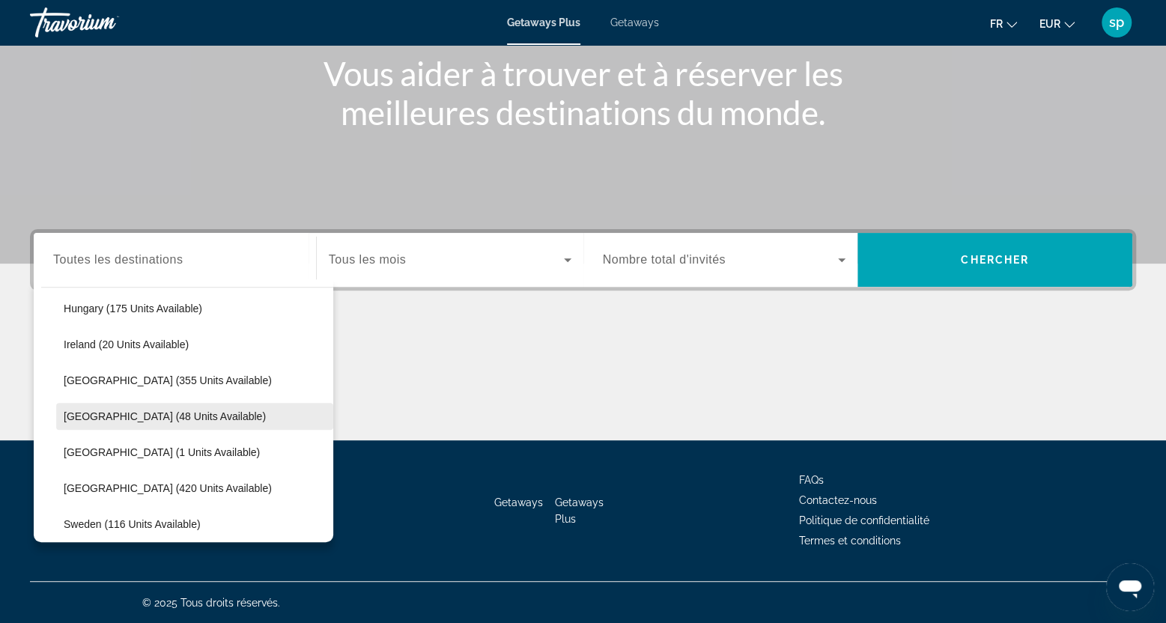
click at [120, 413] on span "Portugal (48 units available)" at bounding box center [165, 416] width 202 height 12
type input "**********"
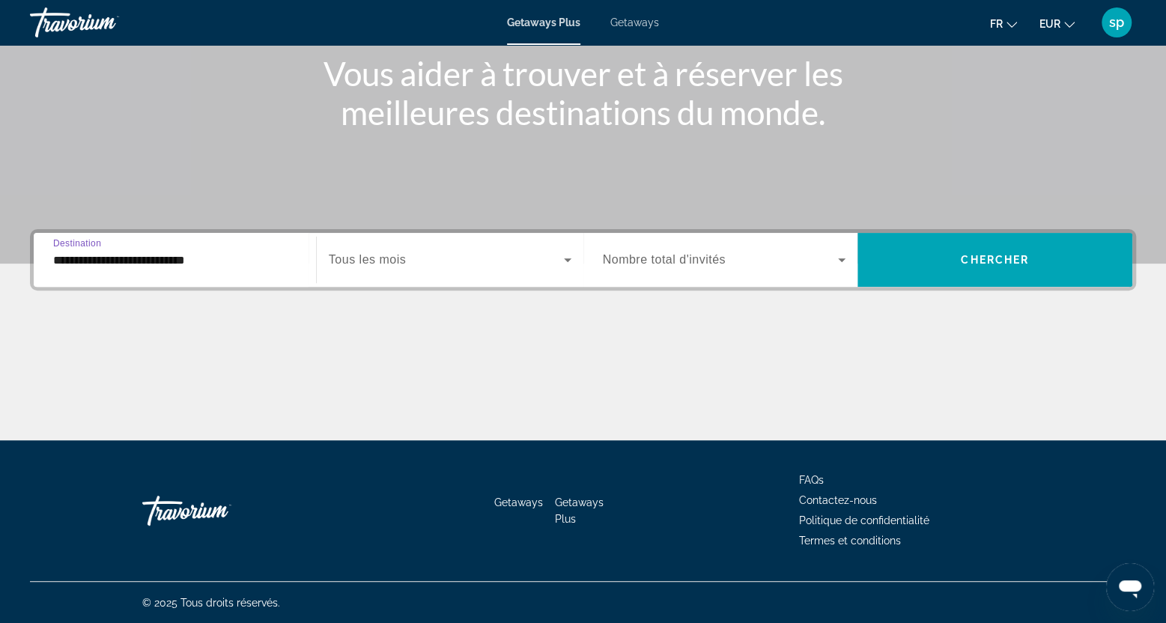
click at [390, 267] on span "Search widget" at bounding box center [446, 260] width 235 height 18
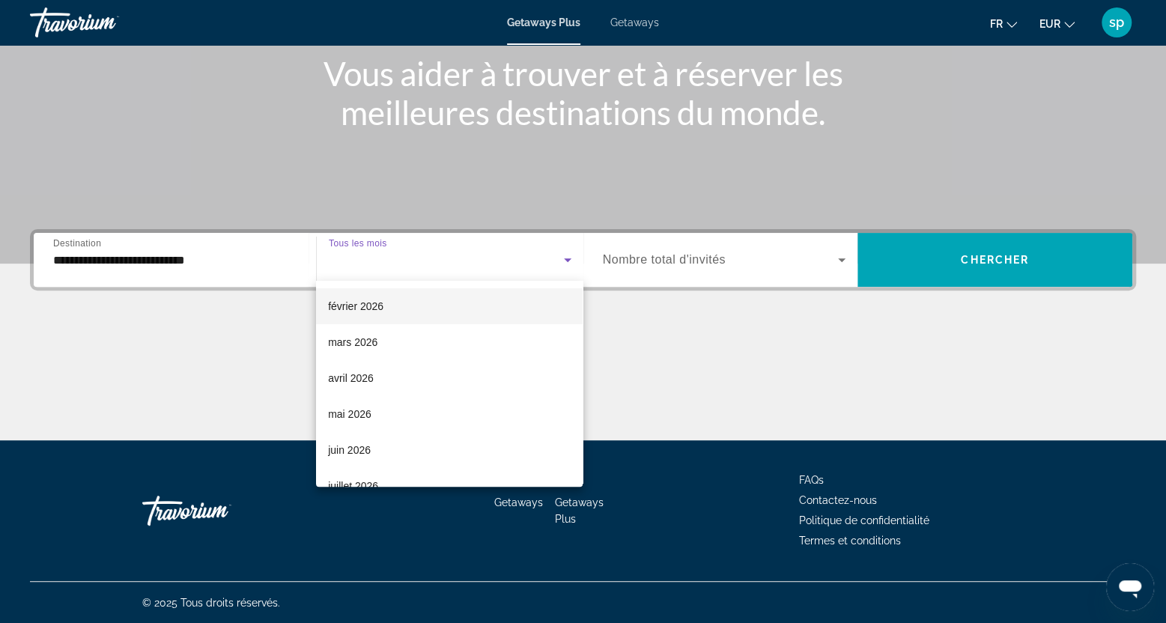
scroll to position [225, 0]
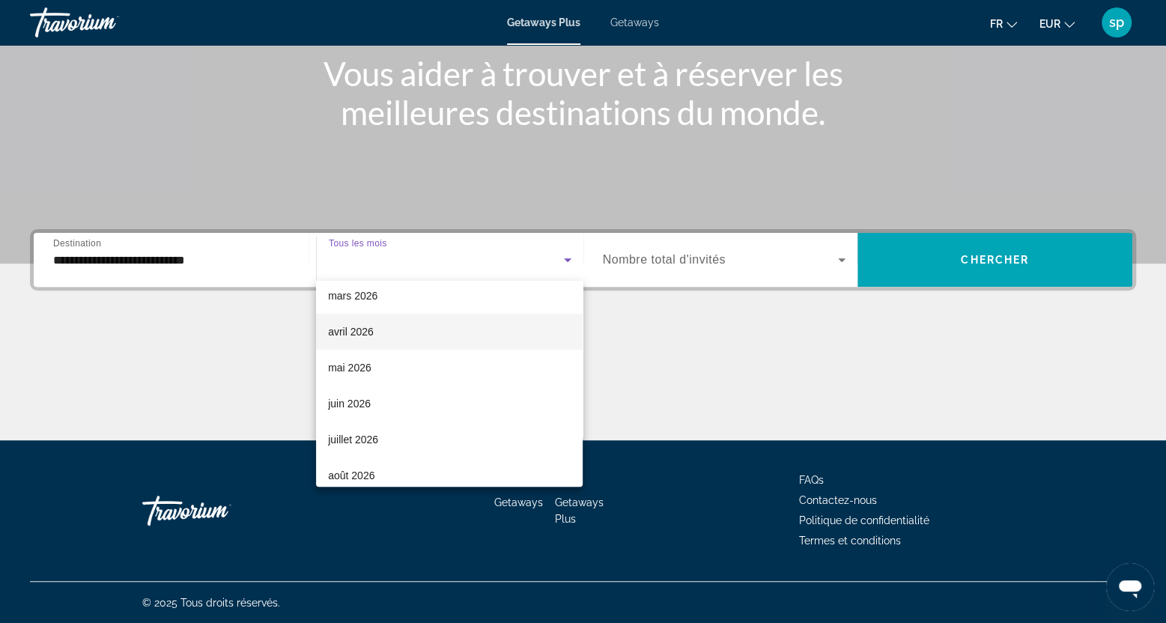
click at [364, 333] on span "avril 2026" at bounding box center [351, 332] width 46 height 18
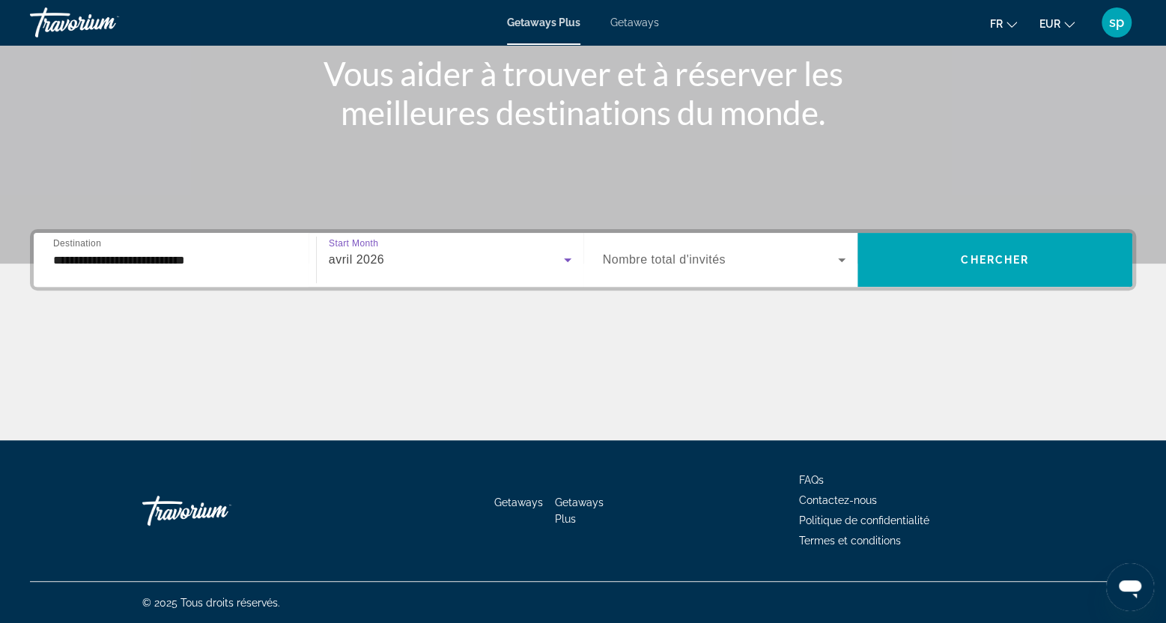
click at [696, 266] on span "Nombre total d'invités" at bounding box center [664, 259] width 123 height 13
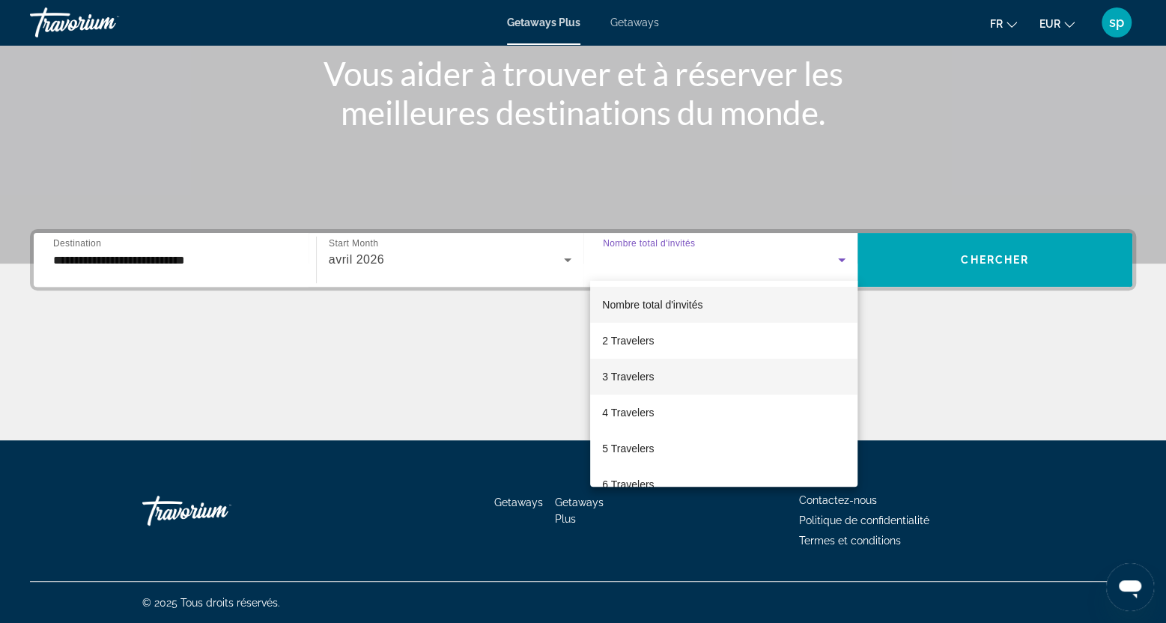
click at [627, 366] on mat-option "3 Travelers" at bounding box center [723, 377] width 267 height 36
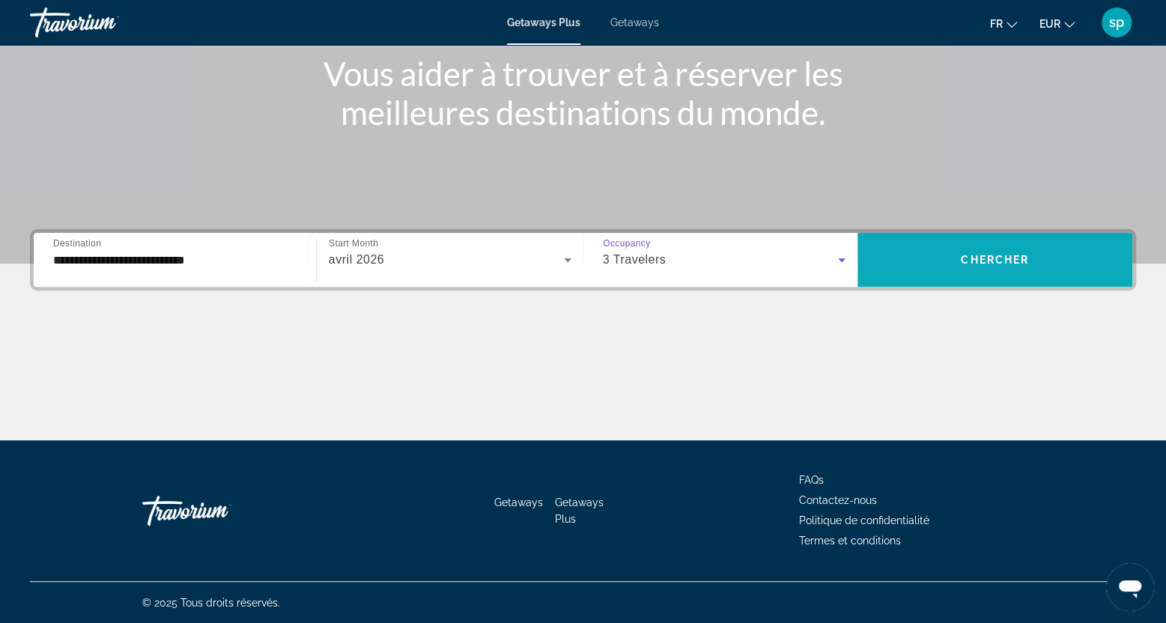
click at [1004, 264] on span "Chercher" at bounding box center [995, 260] width 68 height 12
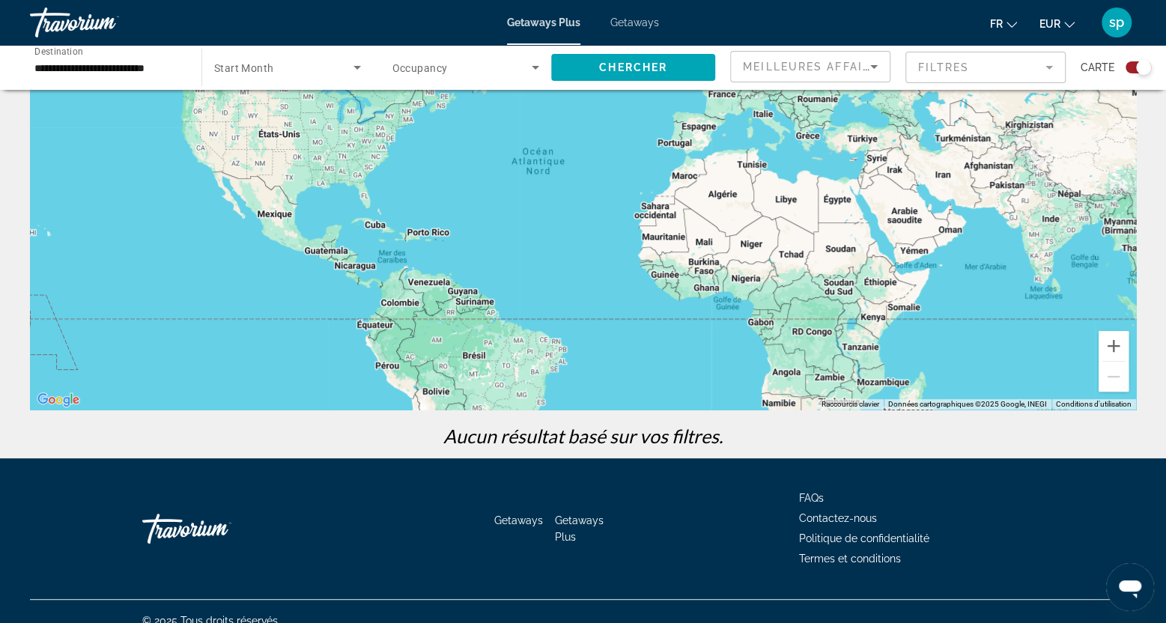
scroll to position [163, 0]
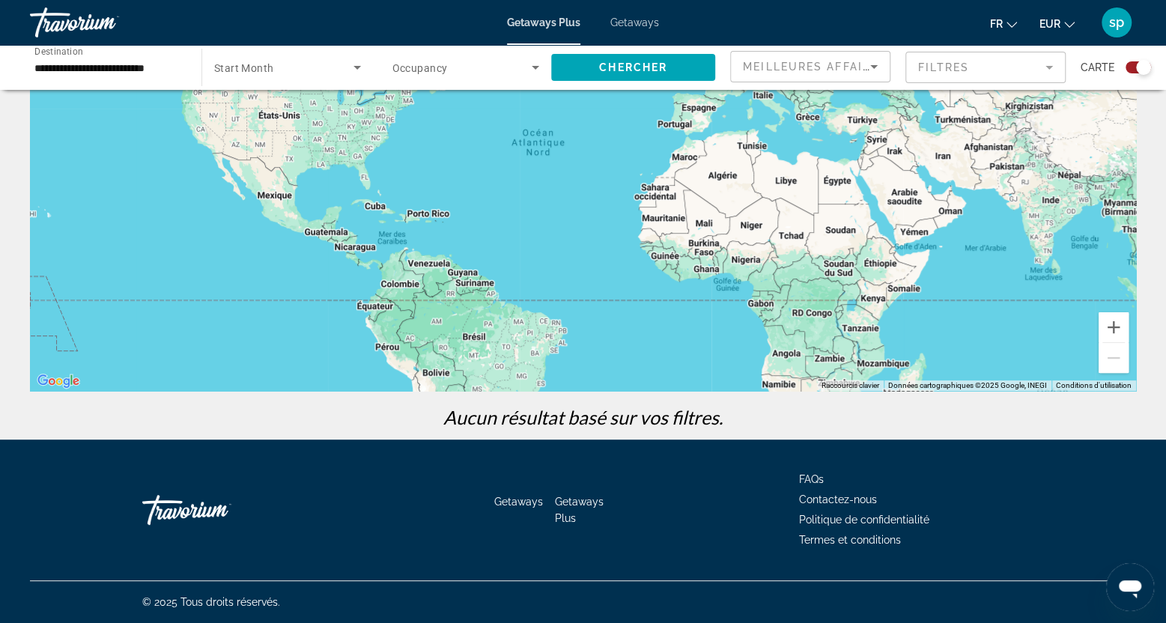
click at [94, 71] on input "**********" at bounding box center [108, 68] width 148 height 18
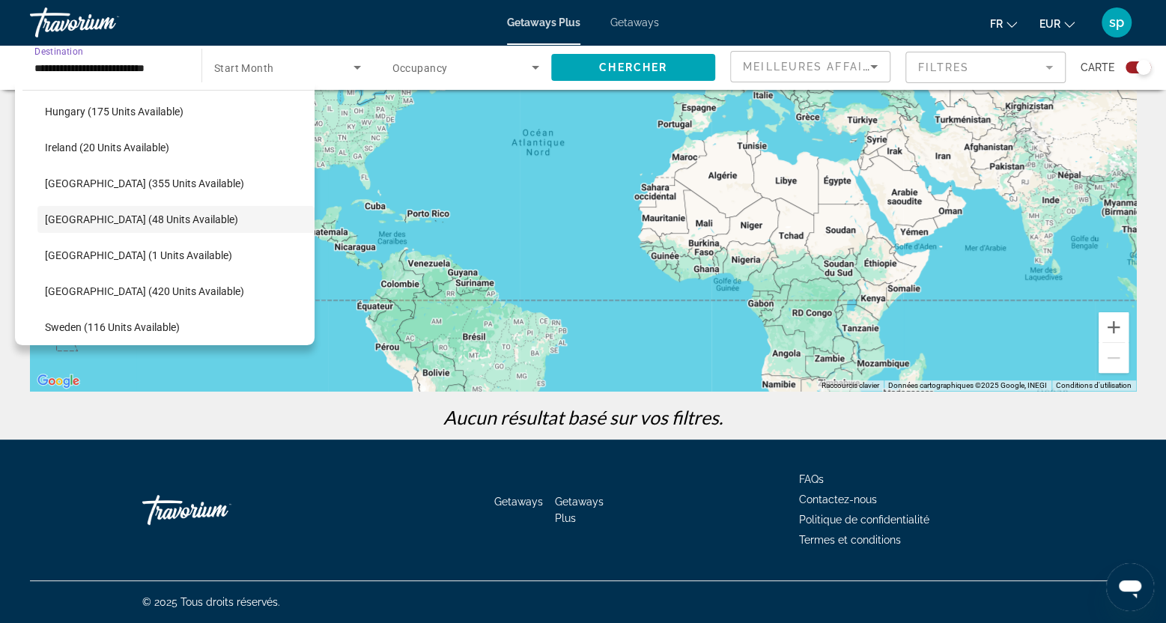
scroll to position [484, 0]
click at [85, 189] on span "Italy (355 units available)" at bounding box center [144, 186] width 199 height 12
type input "**********"
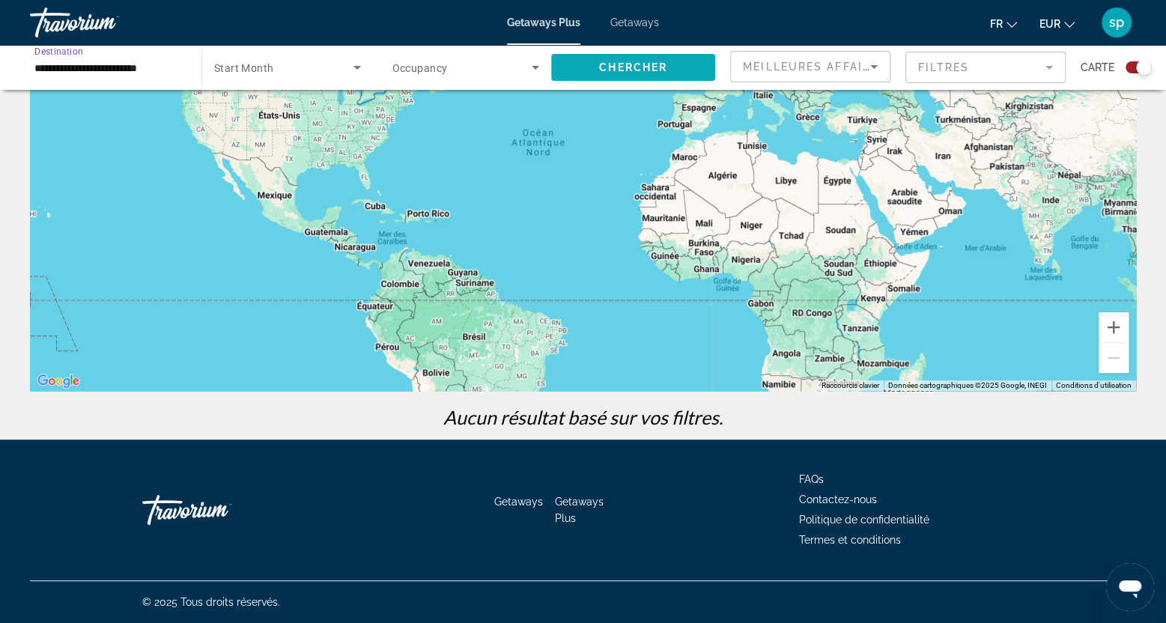
click at [645, 82] on span "Search widget" at bounding box center [633, 67] width 164 height 36
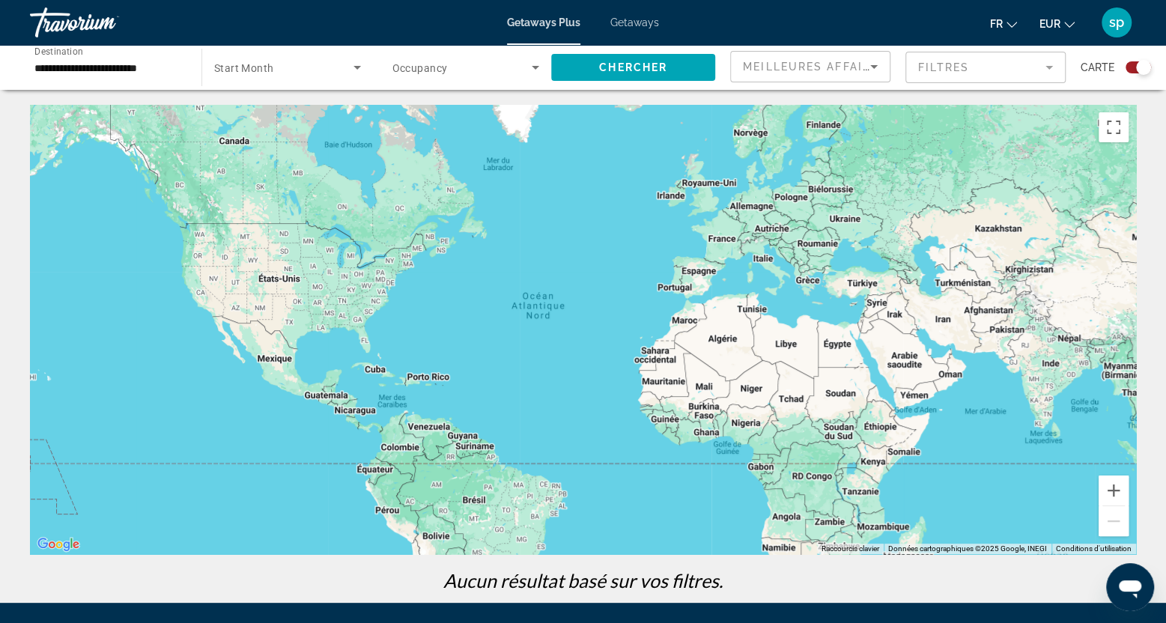
click at [462, 68] on span "Search widget" at bounding box center [462, 67] width 140 height 18
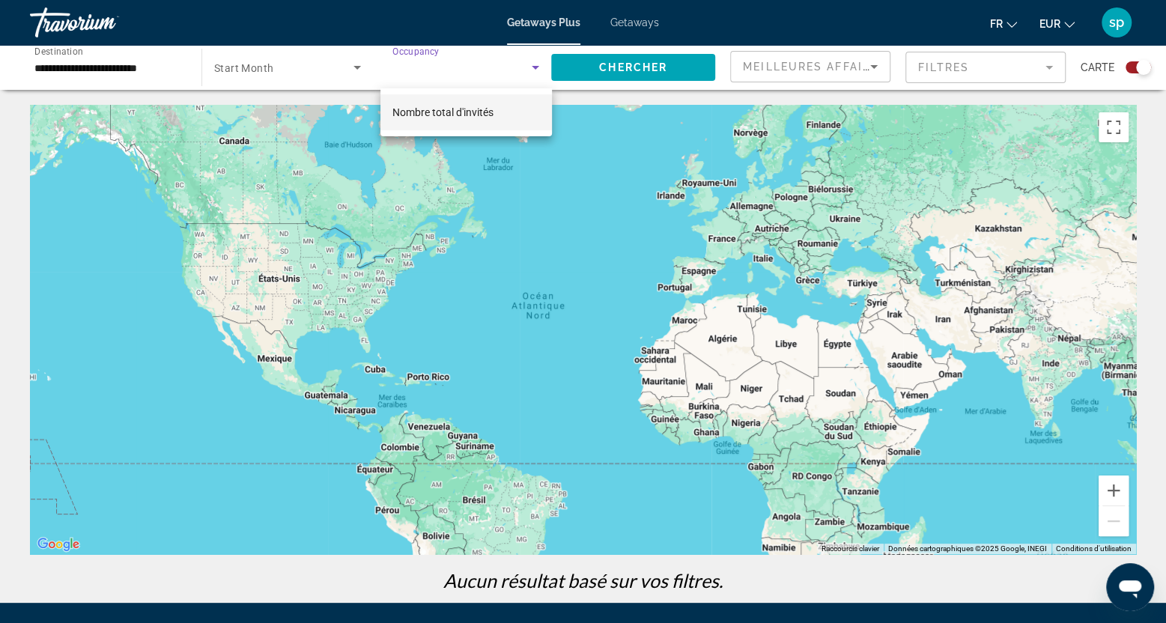
click at [465, 71] on div at bounding box center [583, 311] width 1166 height 623
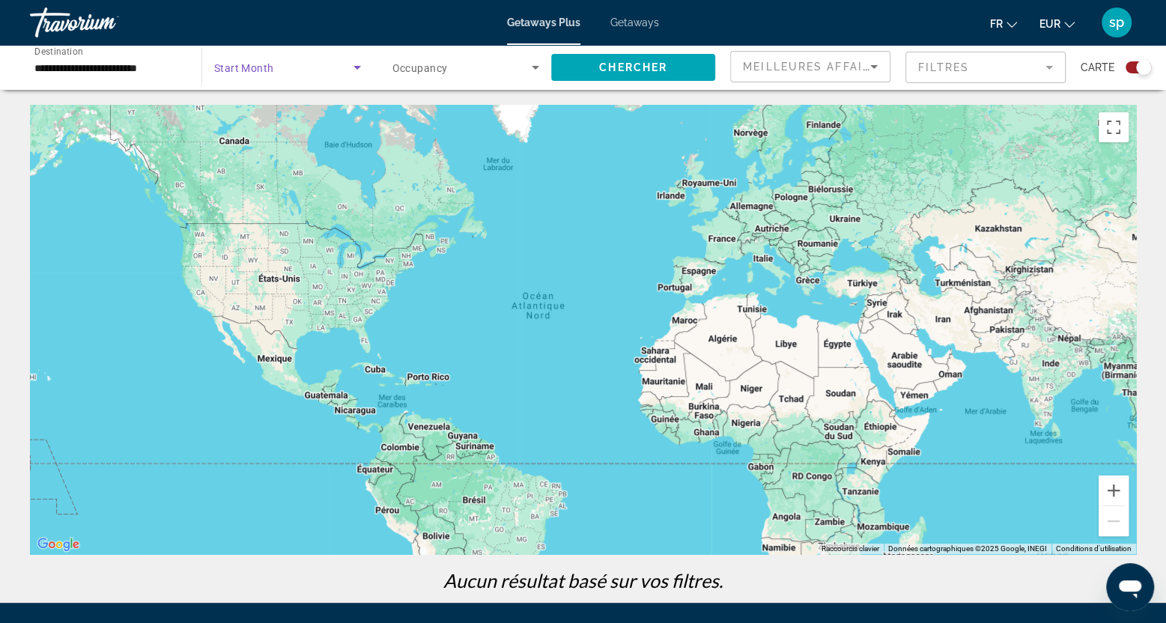
click at [296, 64] on span "Search widget" at bounding box center [283, 67] width 139 height 18
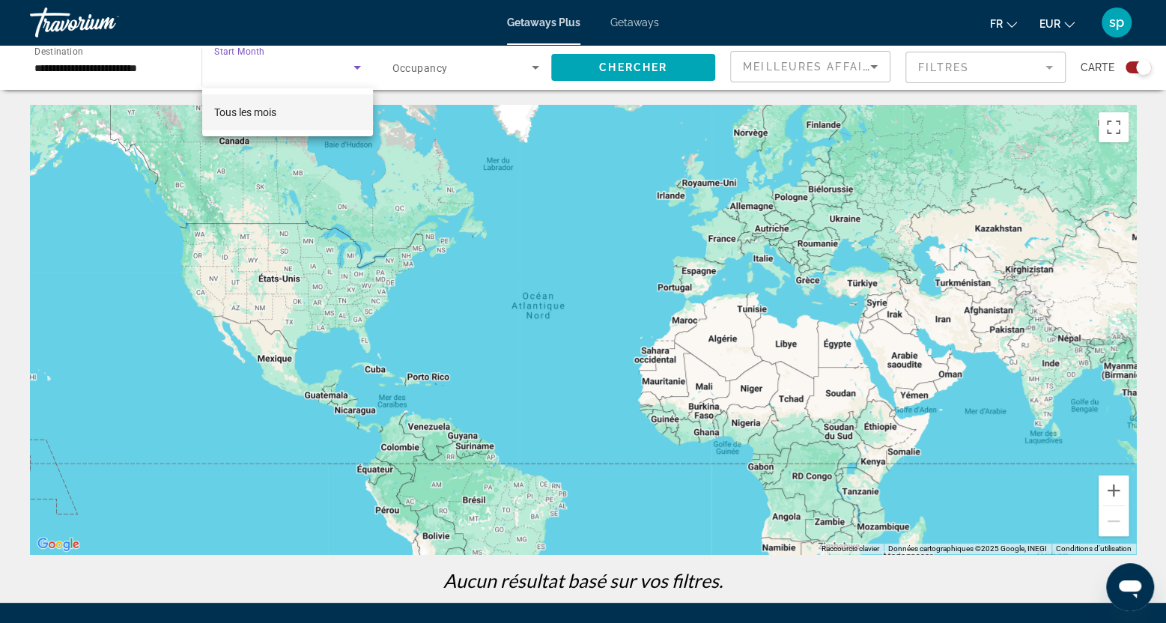
click at [251, 115] on span "Tous les mois" at bounding box center [245, 112] width 62 height 12
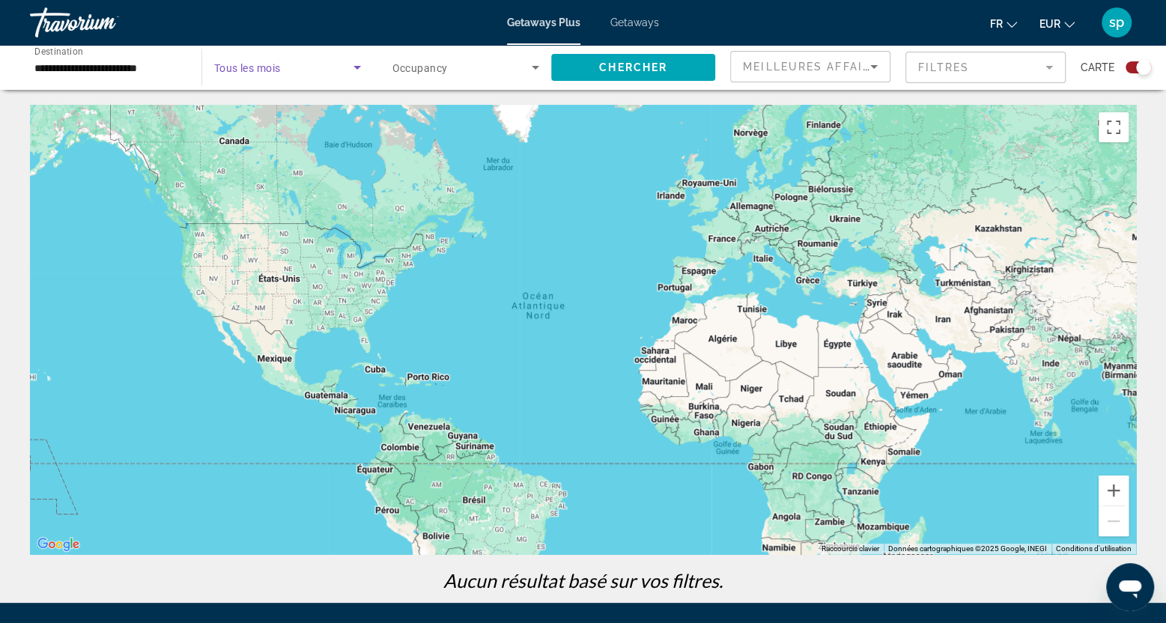
click at [409, 79] on div "Search widget" at bounding box center [466, 67] width 148 height 42
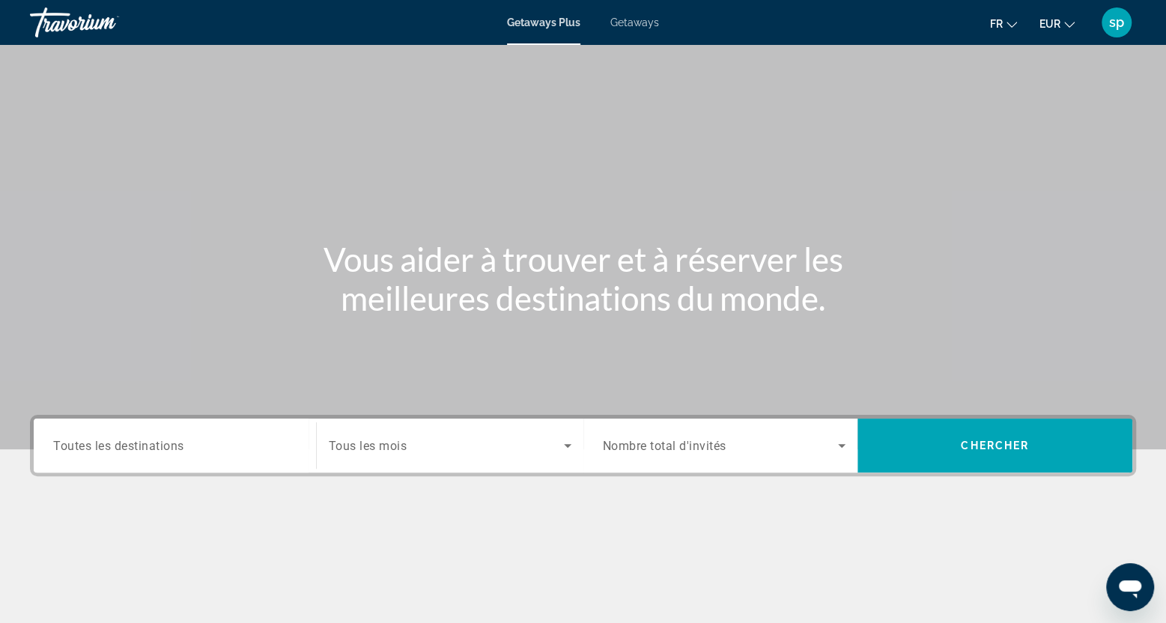
click at [626, 25] on span "Getaways" at bounding box center [634, 22] width 49 height 12
click at [196, 450] on input "Destination Toutes les destinations" at bounding box center [174, 446] width 243 height 18
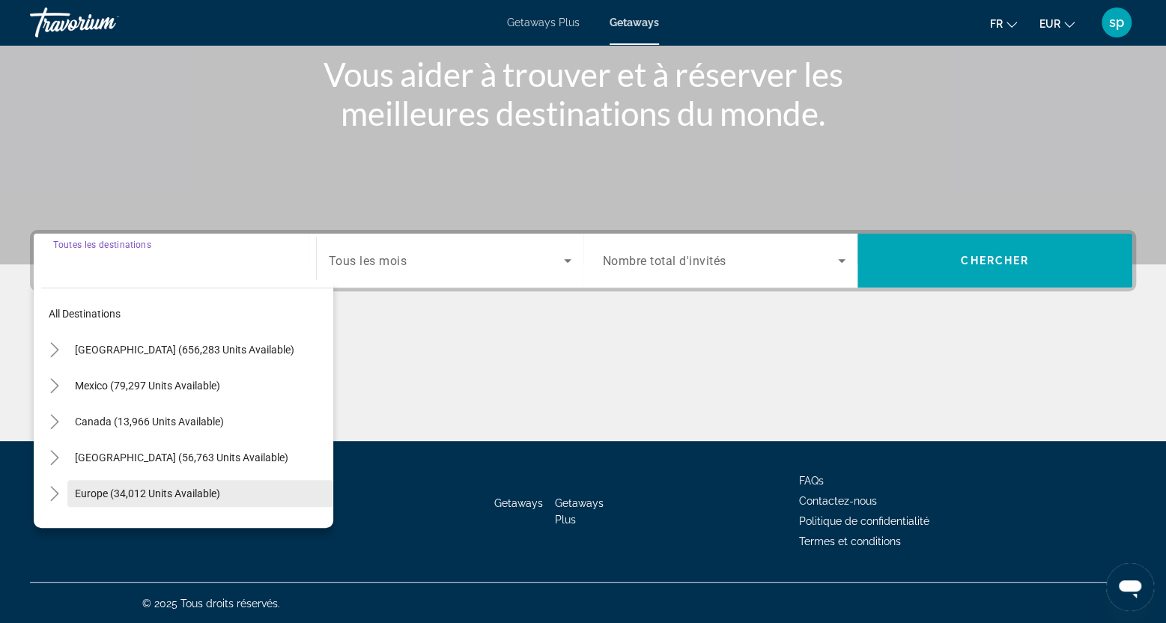
scroll to position [186, 0]
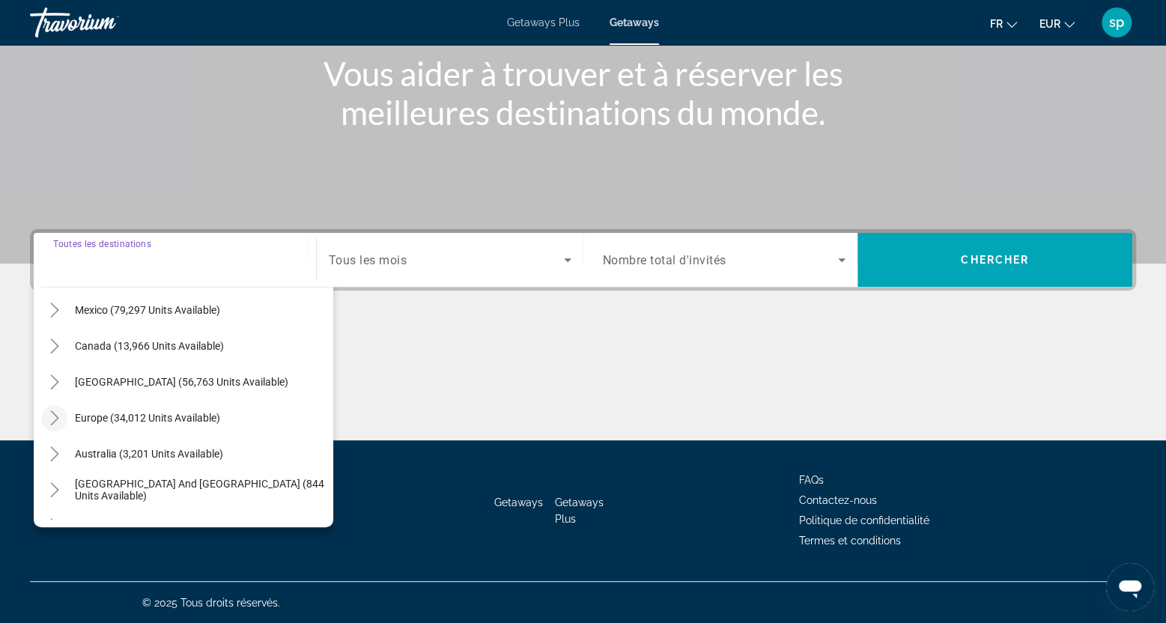
click at [57, 419] on icon "Toggle Europe (34,012 units available)" at bounding box center [54, 417] width 15 height 15
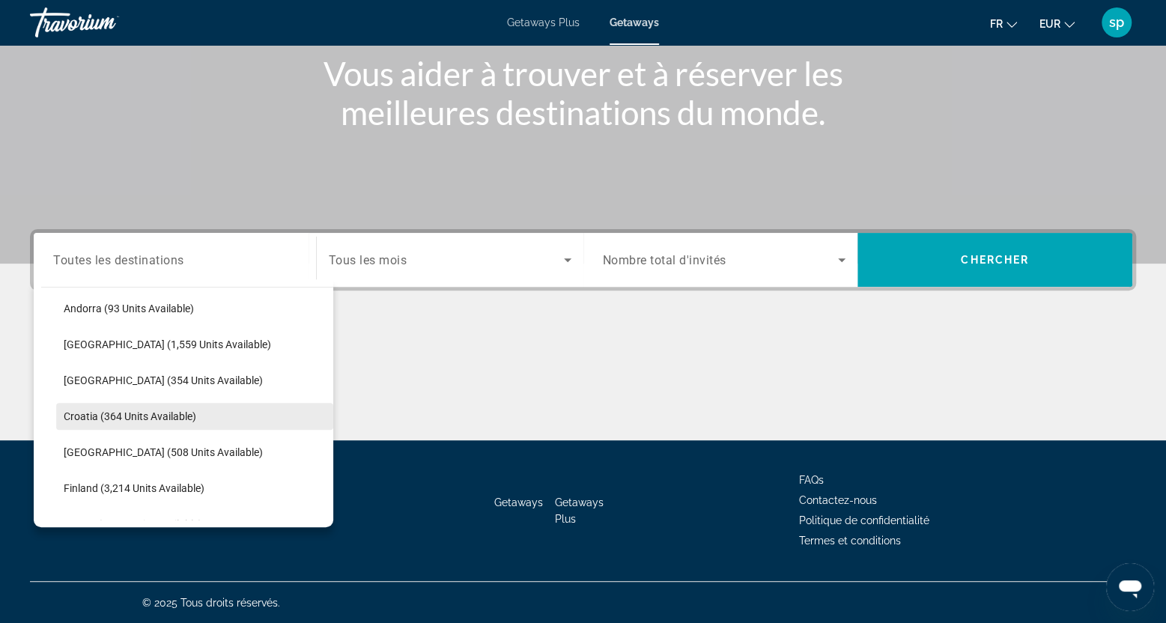
scroll to position [337, 0]
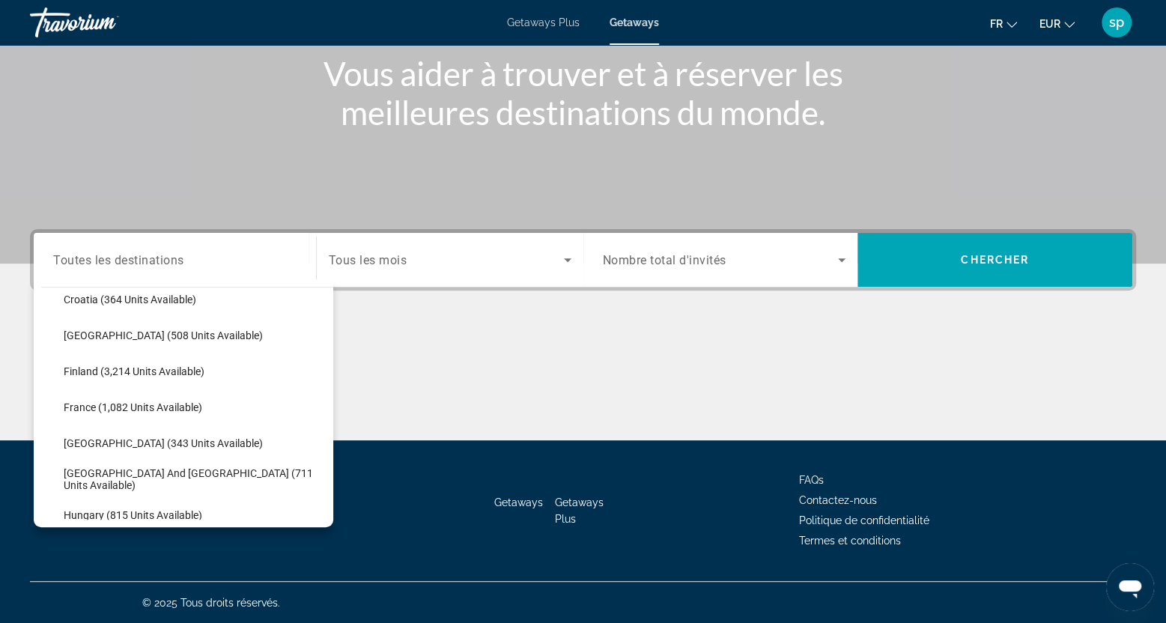
click at [141, 301] on span "Croatia (364 units available)" at bounding box center [130, 300] width 133 height 12
type input "**********"
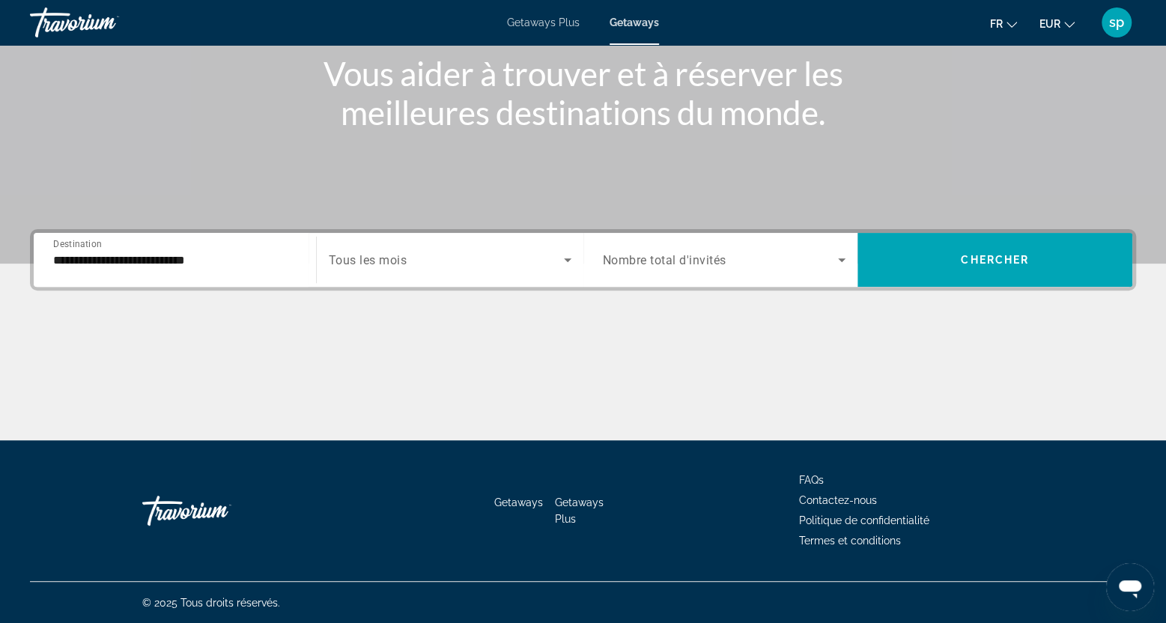
click at [680, 273] on div "Search widget" at bounding box center [724, 260] width 243 height 42
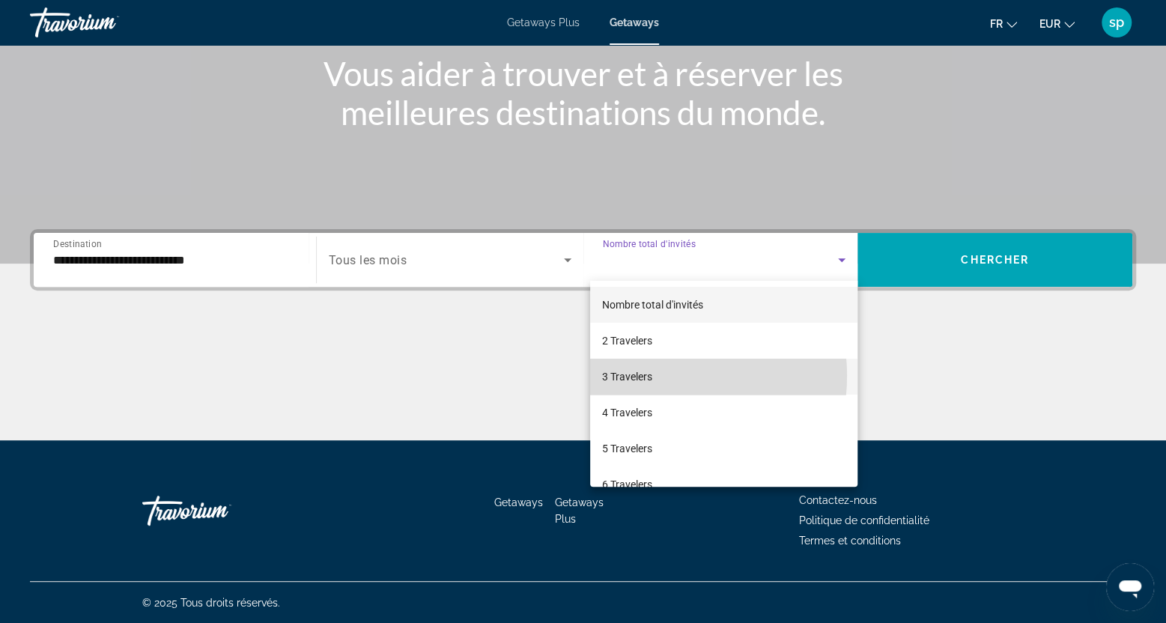
click at [649, 376] on span "3 Travelers" at bounding box center [627, 377] width 50 height 18
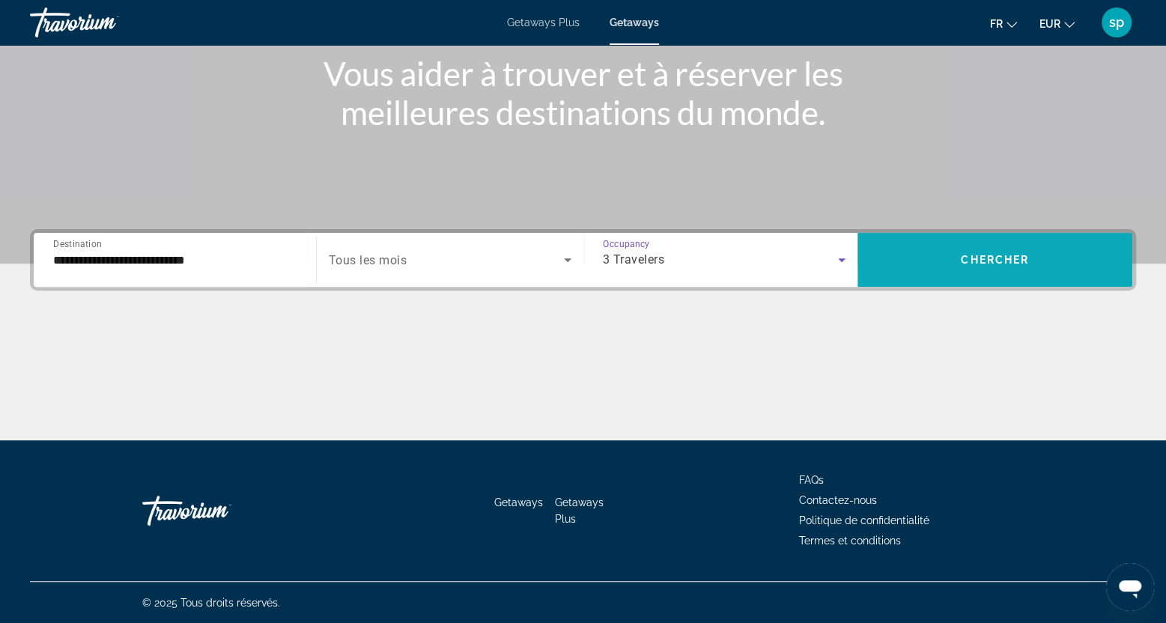
click at [945, 273] on span "Search widget" at bounding box center [994, 260] width 275 height 36
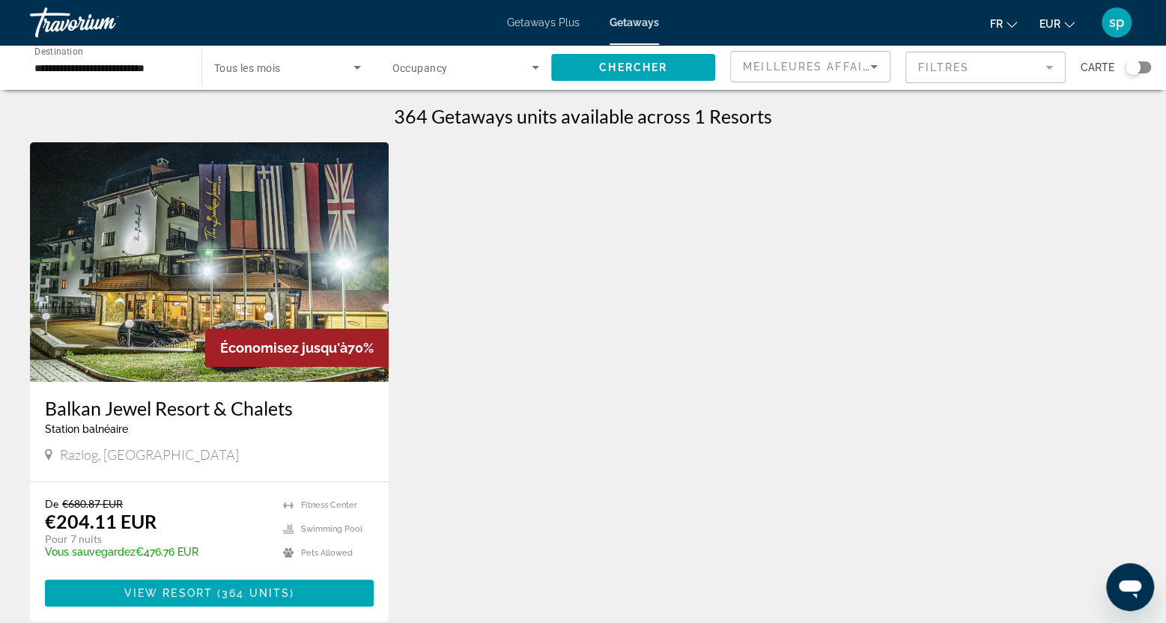
click at [61, 74] on input "**********" at bounding box center [108, 68] width 148 height 18
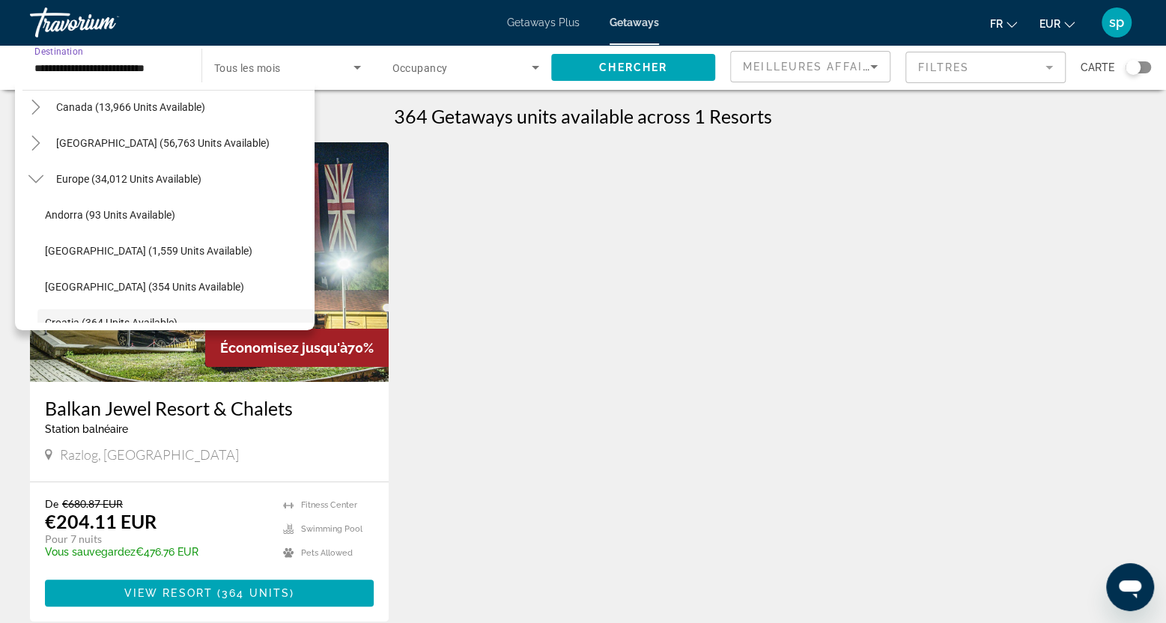
scroll to position [83, 0]
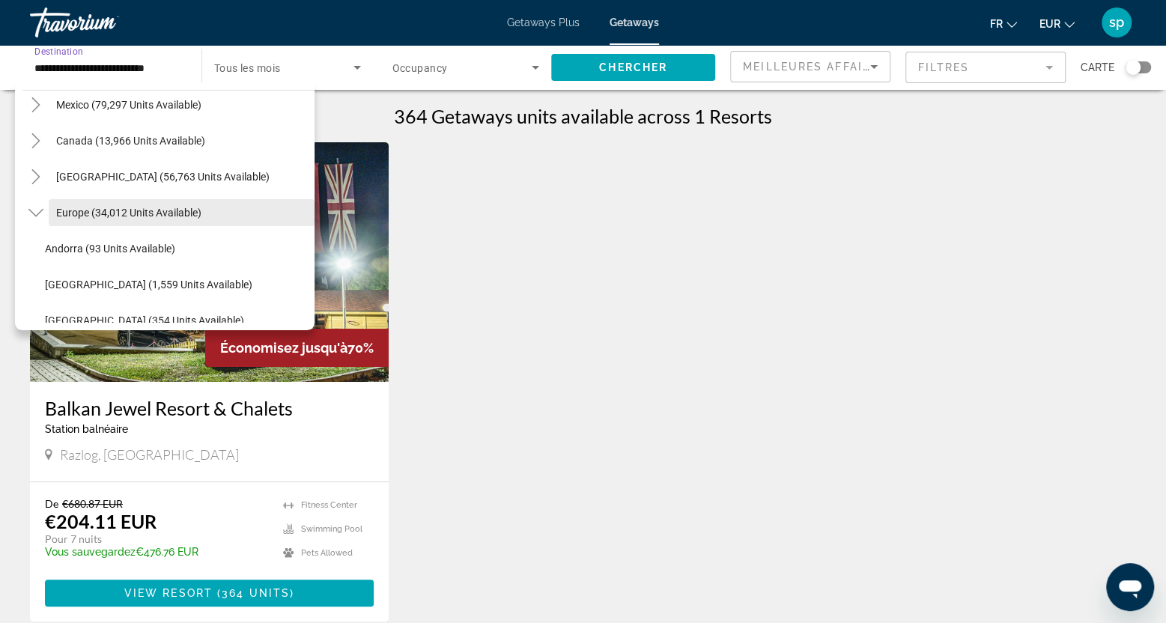
click at [102, 210] on span "Europe (34,012 units available)" at bounding box center [128, 213] width 145 height 12
type input "**********"
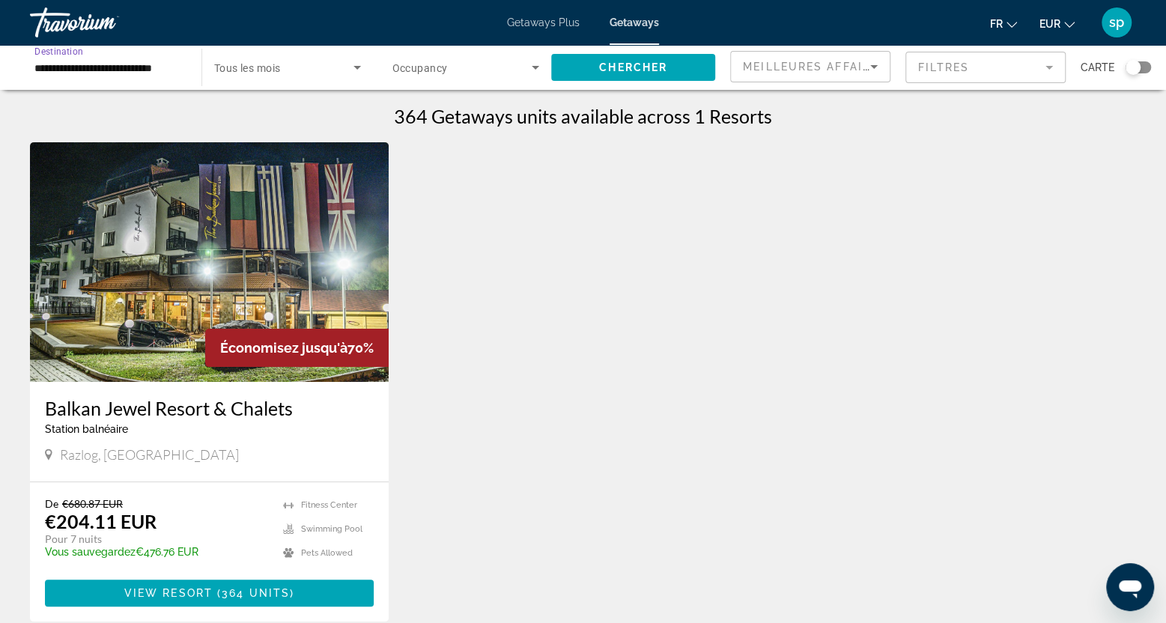
click at [406, 68] on span "Occupancy" at bounding box center [419, 68] width 55 height 12
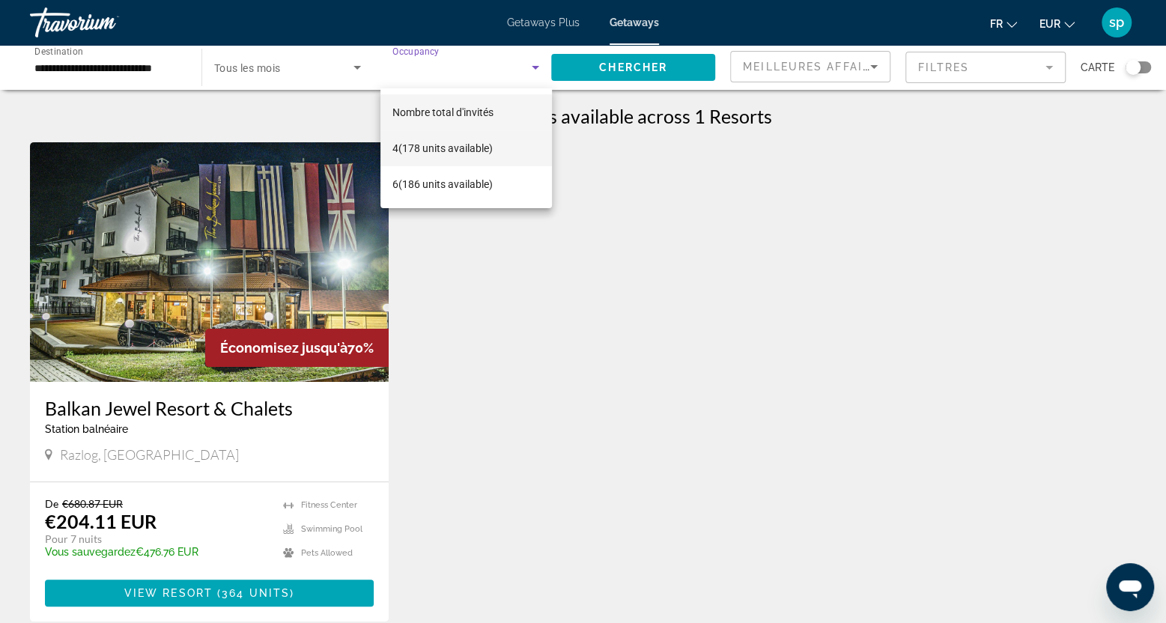
click at [434, 145] on span "4 (178 units available)" at bounding box center [442, 148] width 100 height 18
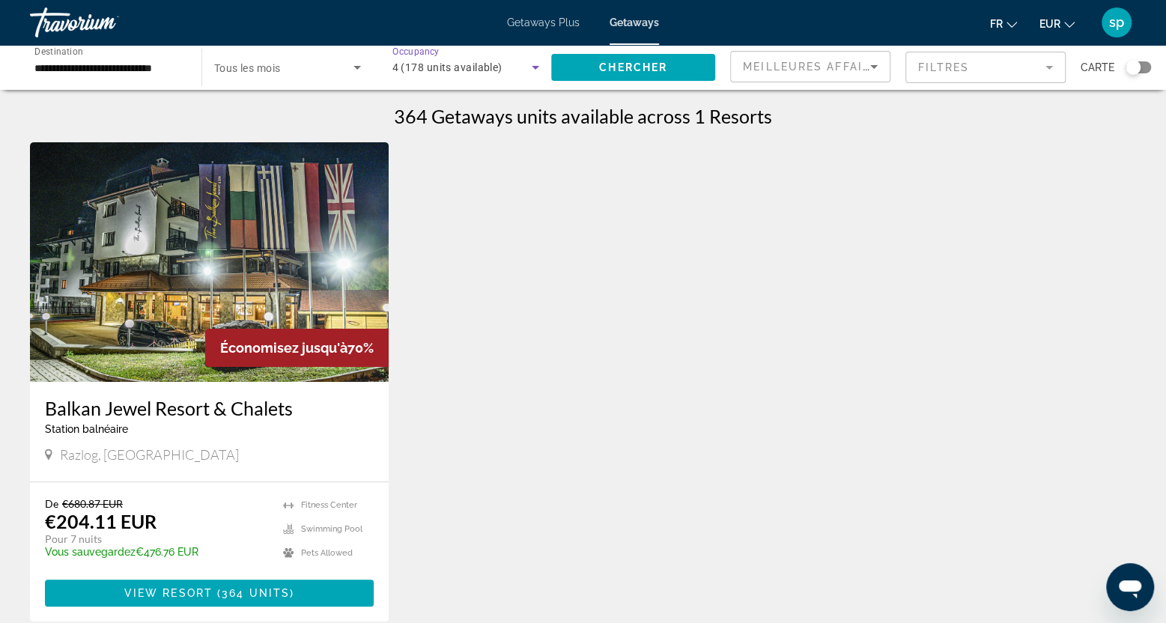
click at [273, 80] on div "Search widget" at bounding box center [287, 67] width 147 height 42
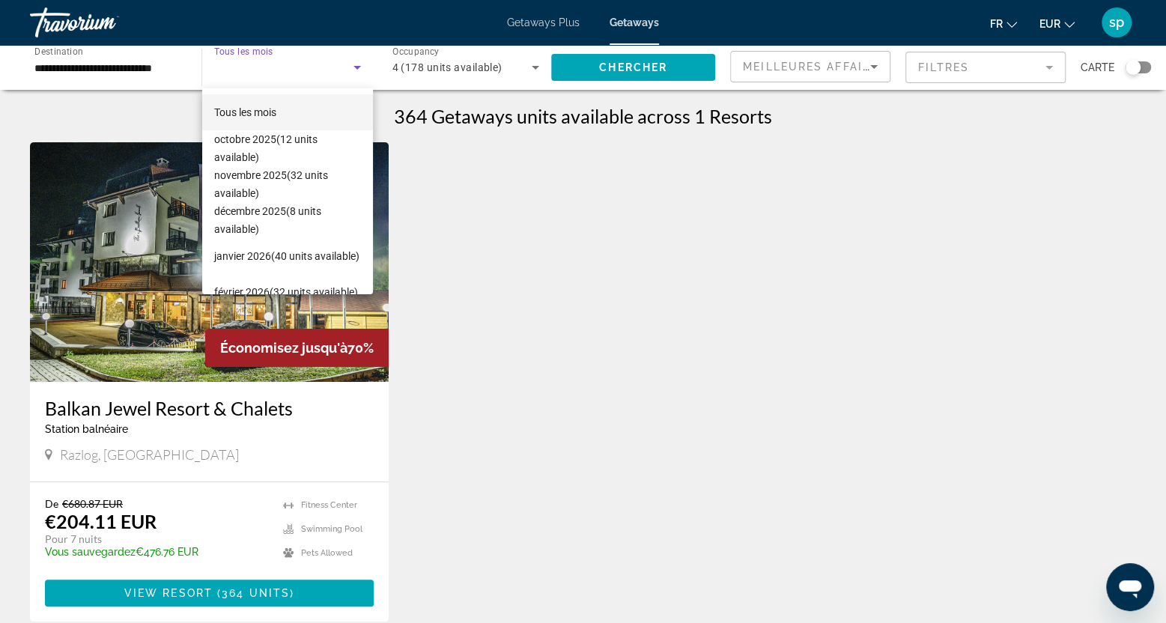
click at [268, 119] on span "Tous les mois" at bounding box center [245, 112] width 62 height 18
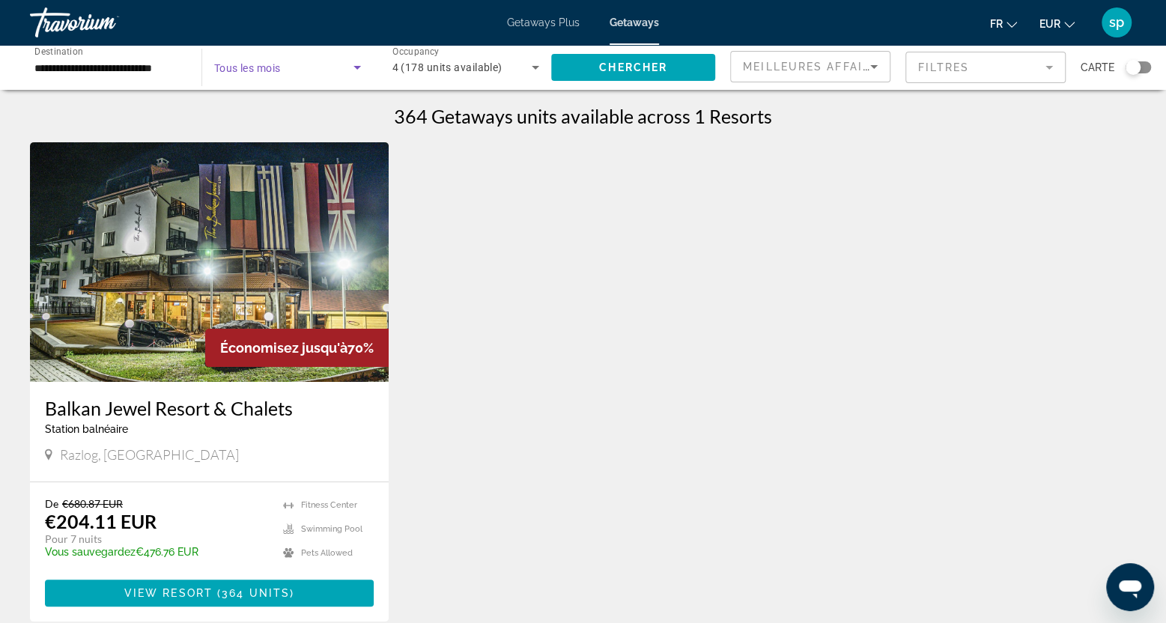
click at [274, 80] on div "Search widget" at bounding box center [287, 67] width 147 height 42
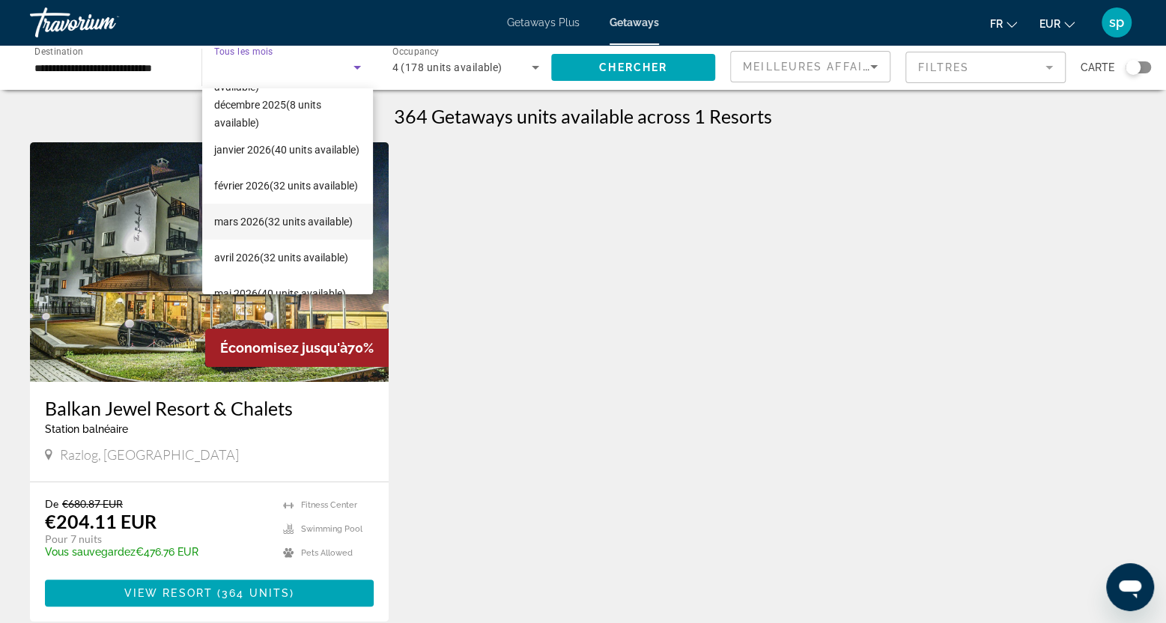
scroll to position [150, 0]
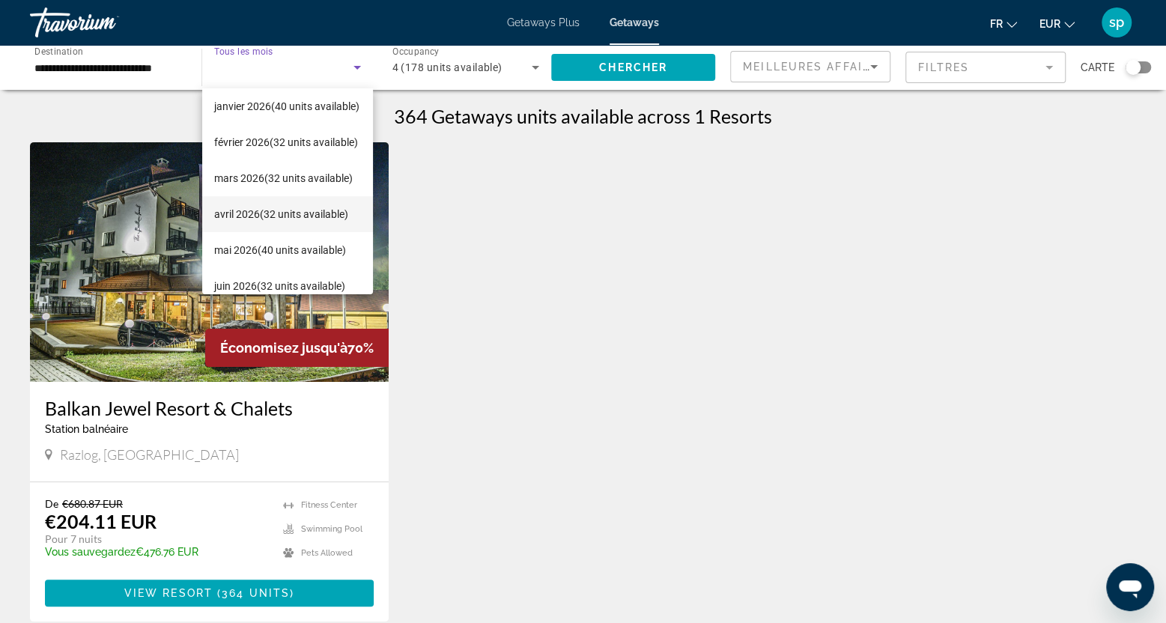
click at [273, 205] on span "avril 2026 (32 units available)" at bounding box center [281, 214] width 134 height 18
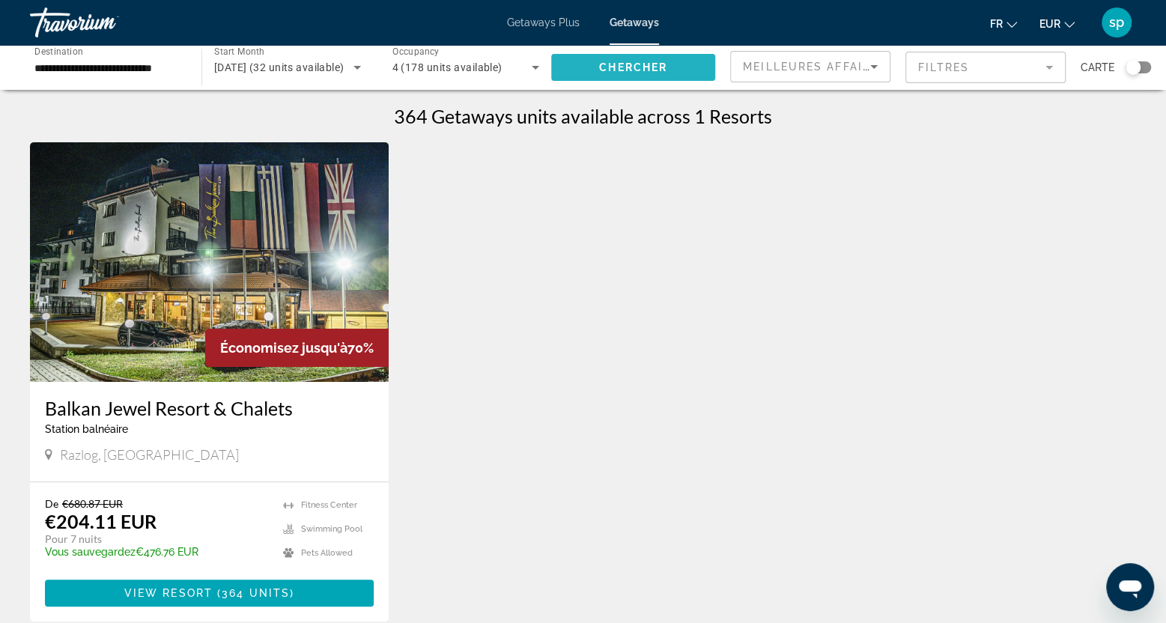
click at [672, 72] on span "Search widget" at bounding box center [633, 67] width 164 height 36
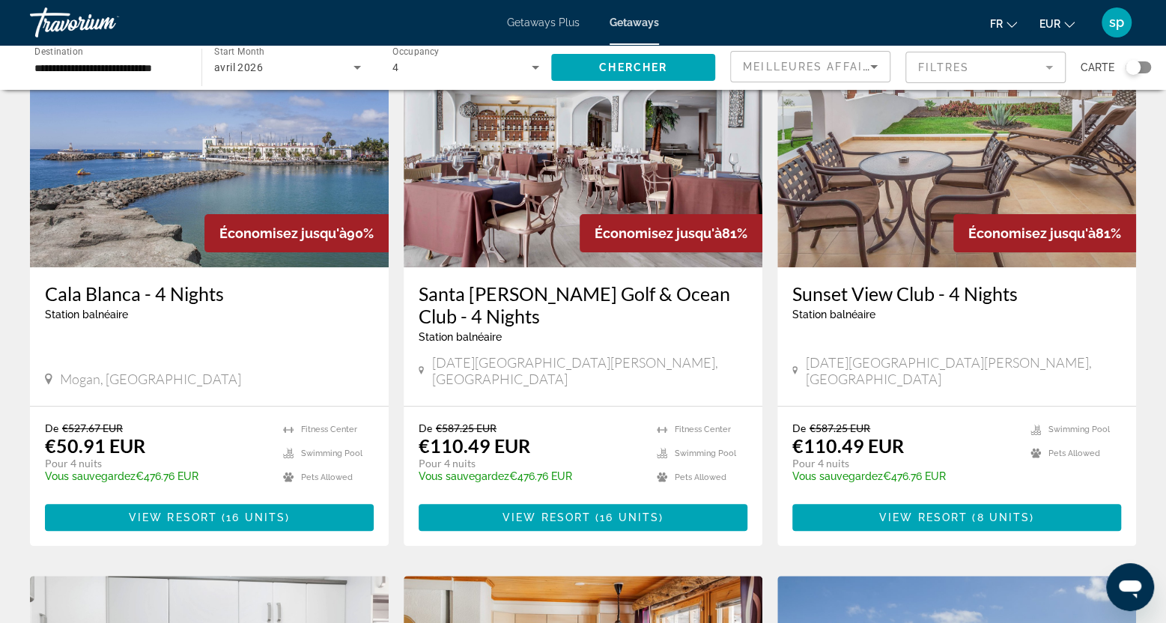
scroll to position [150, 0]
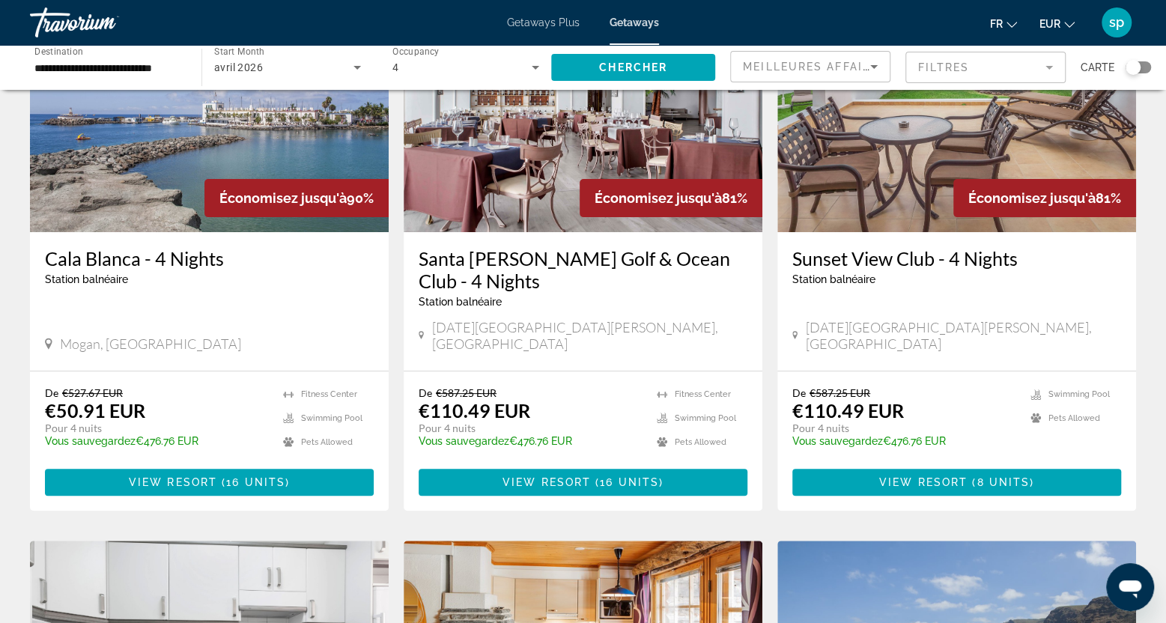
click at [933, 71] on mat-form-field "Filtres" at bounding box center [985, 67] width 160 height 31
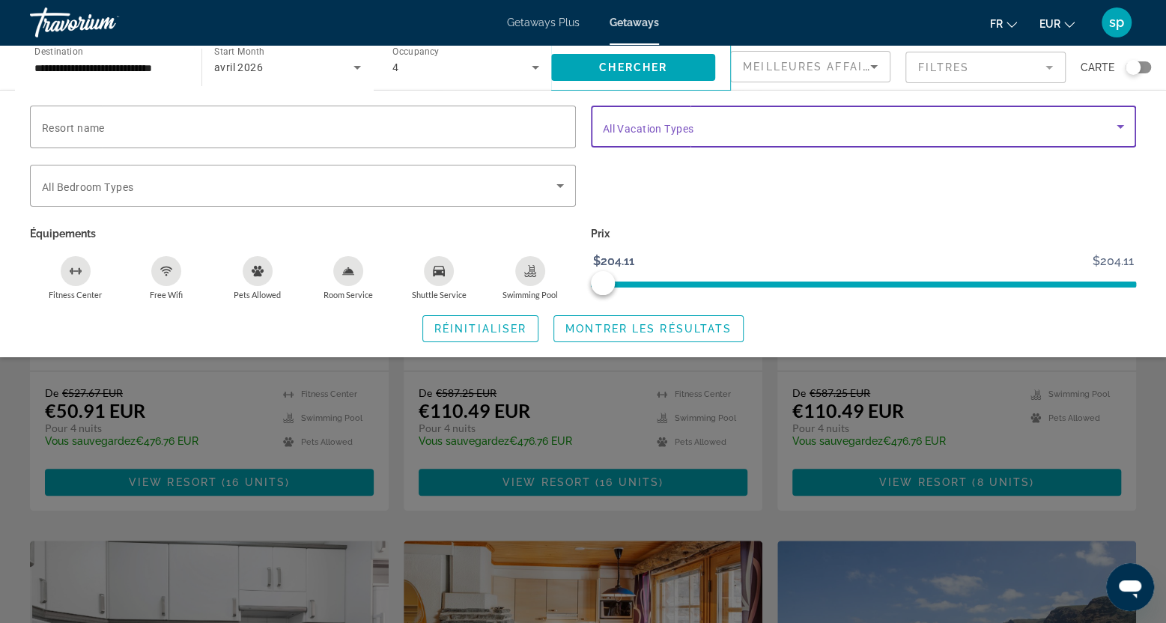
click at [671, 133] on div "Vacation Types All Vacation Types" at bounding box center [864, 127] width 522 height 42
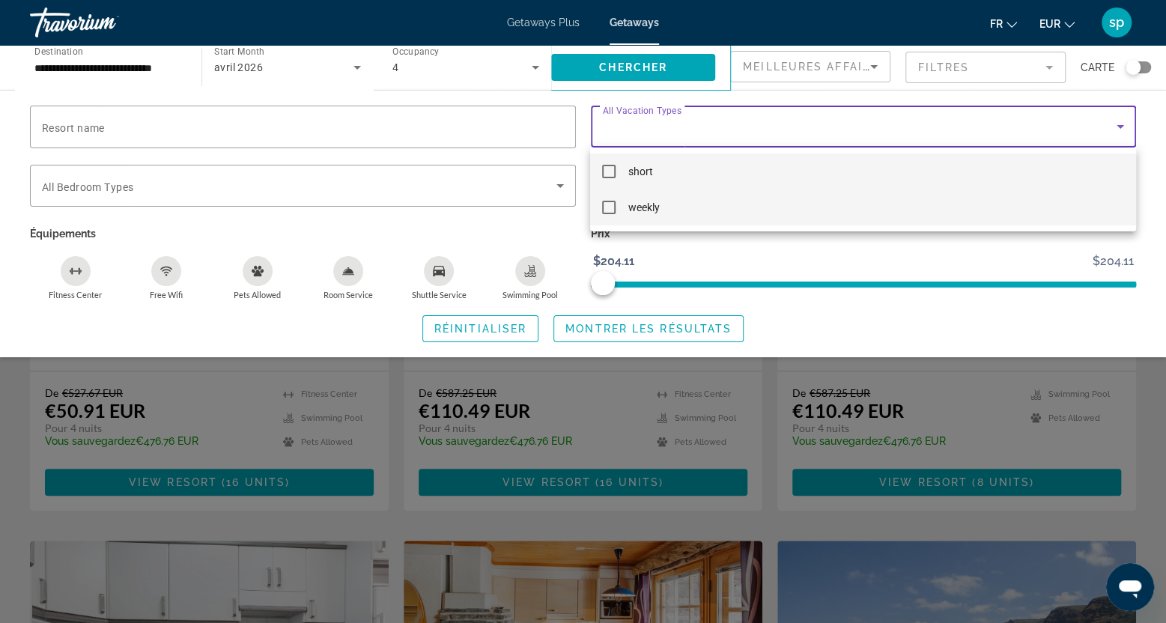
click at [650, 206] on span "weekly" at bounding box center [642, 207] width 31 height 18
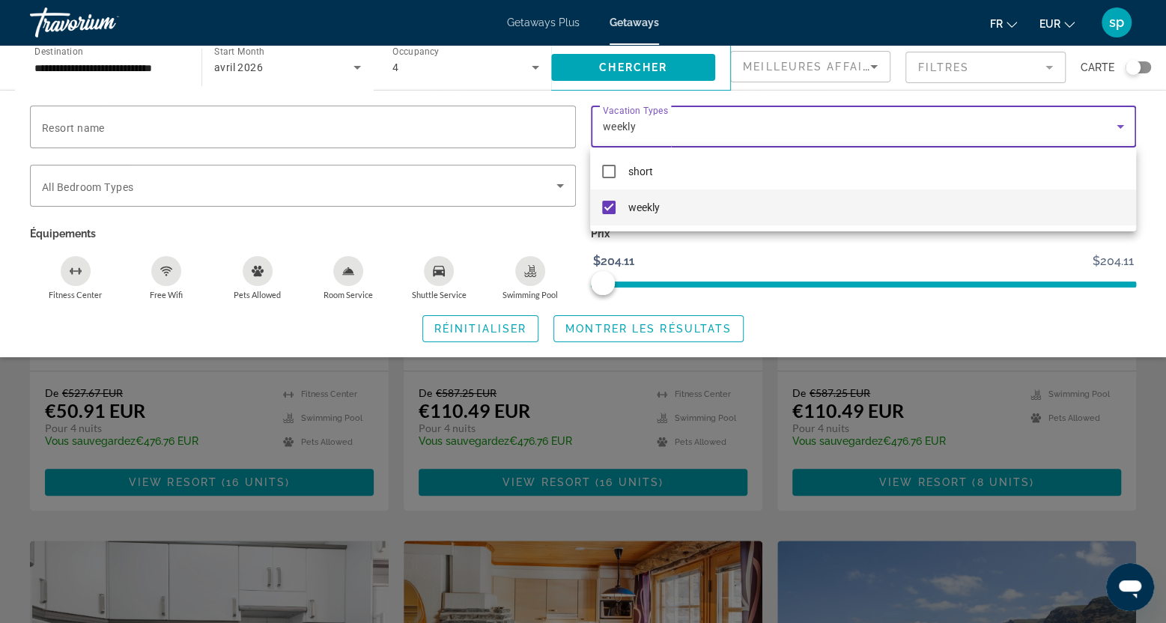
click at [647, 333] on div at bounding box center [583, 311] width 1166 height 623
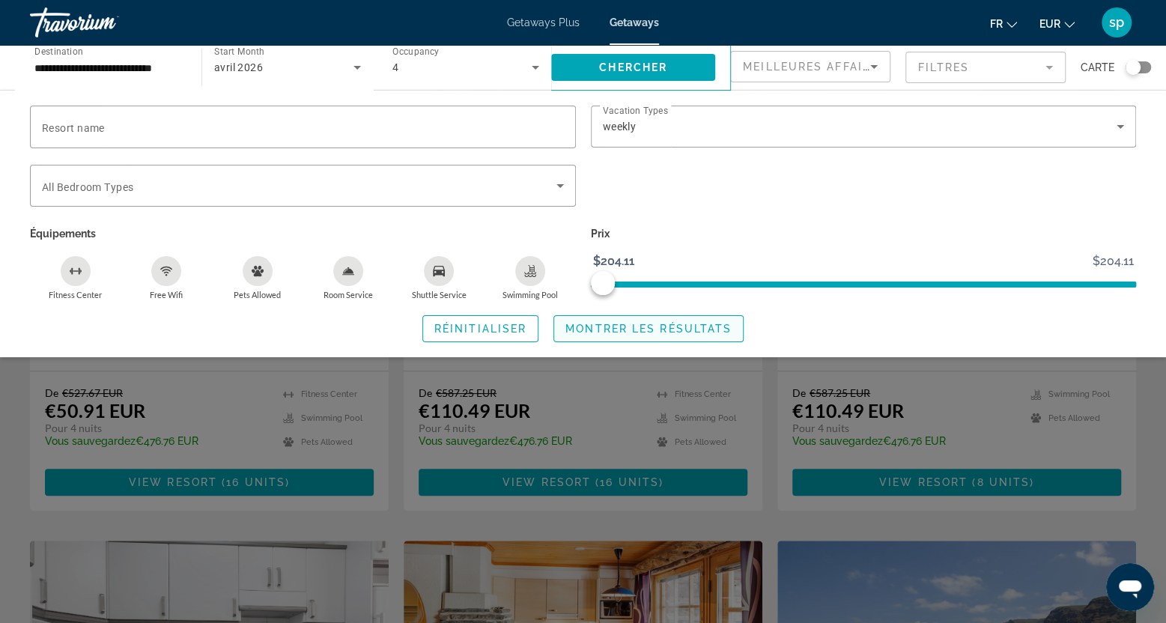
click at [647, 330] on span "Montrer les résultats" at bounding box center [648, 329] width 166 height 12
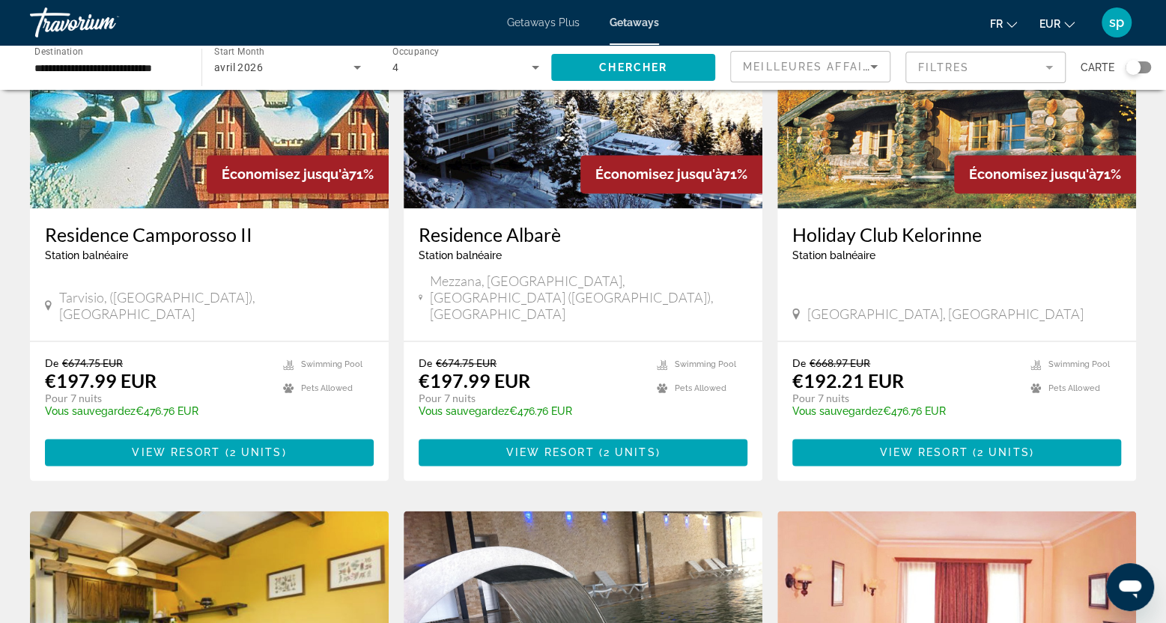
scroll to position [1348, 0]
